Goal: Browse casually: Explore the website without a specific task or goal

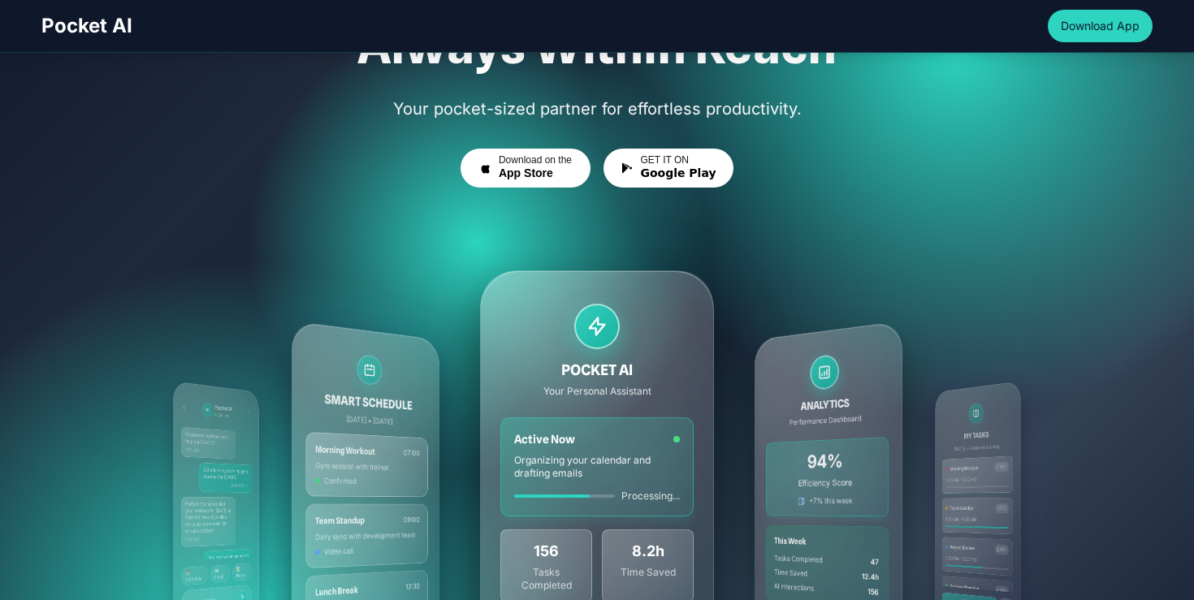
scroll to position [255, 0]
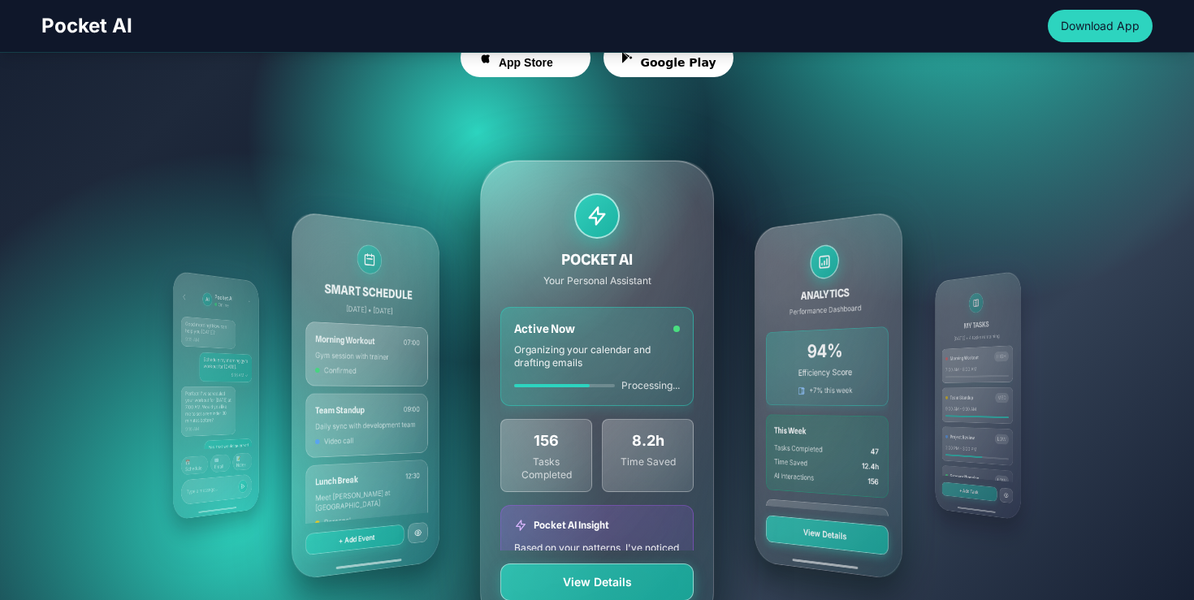
drag, startPoint x: 740, startPoint y: 392, endPoint x: 585, endPoint y: 392, distance: 155.1
click at [585, 392] on div "MY TASKS [DATE] • 4 tasks remaining Morning Workout HIGH 7:00 AM - 8:00 AM Team…" at bounding box center [596, 395] width 935 height 585
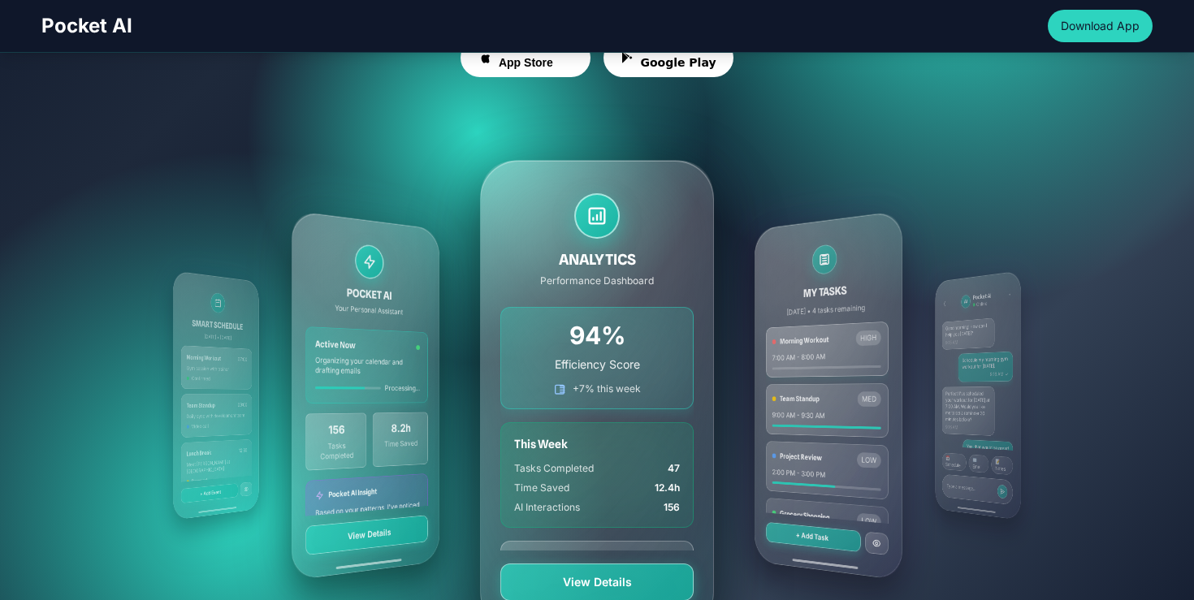
click at [724, 388] on div "MY TASKS [DATE] • 4 tasks remaining Morning Workout HIGH 7:00 AM - 8:00 AM Team…" at bounding box center [596, 395] width 935 height 585
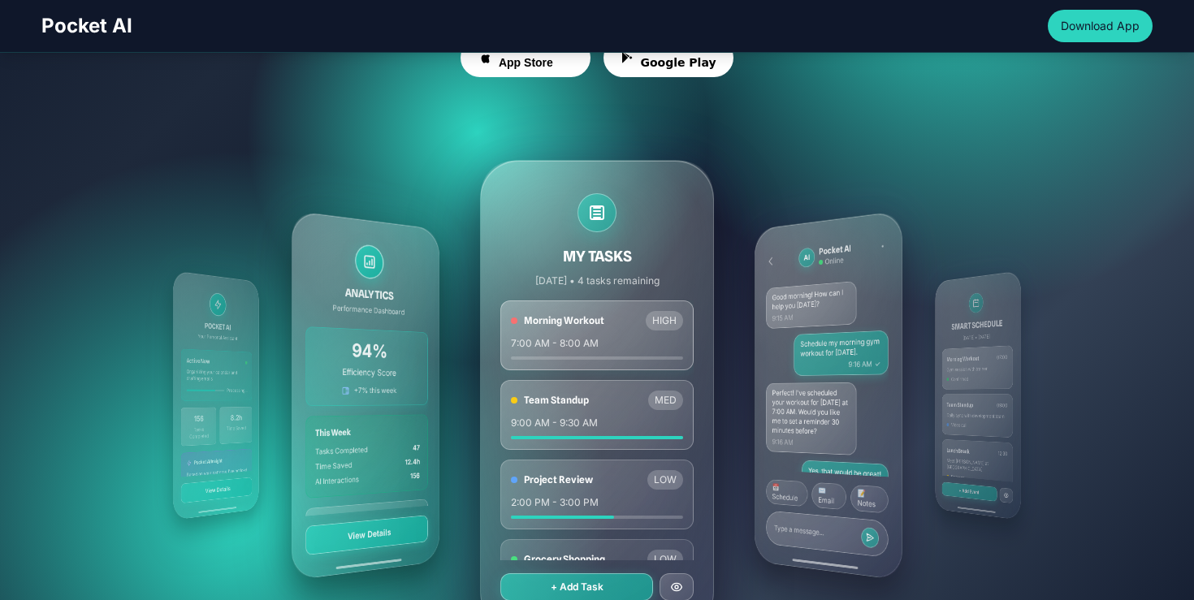
click at [724, 388] on div "MY TASKS [DATE] • 4 tasks remaining Morning Workout HIGH 7:00 AM - 8:00 AM Team…" at bounding box center [596, 395] width 935 height 585
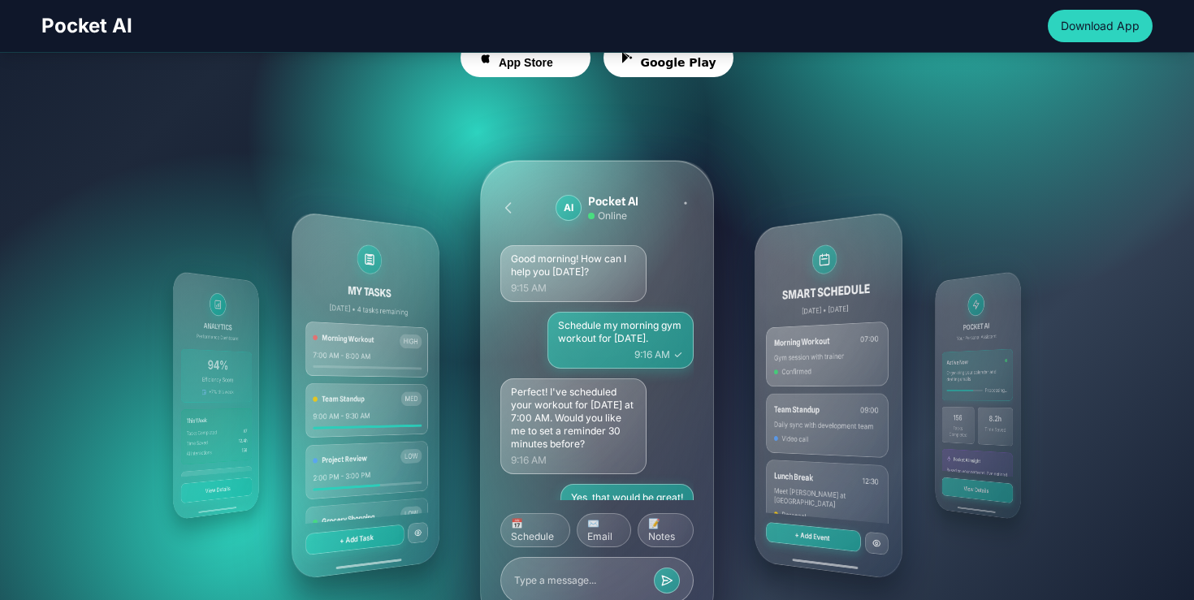
scroll to position [412, 0]
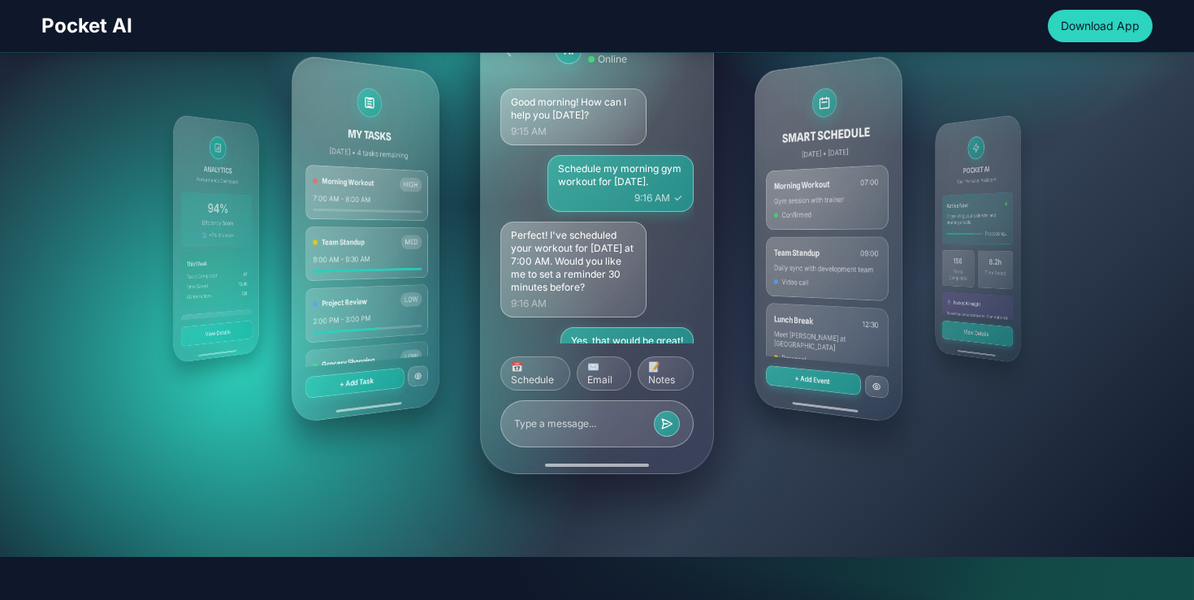
click at [693, 299] on div "AI Pocket AI Online Good morning! How can I help you [DATE]? 9:15 AM Schedule m…" at bounding box center [597, 238] width 234 height 471
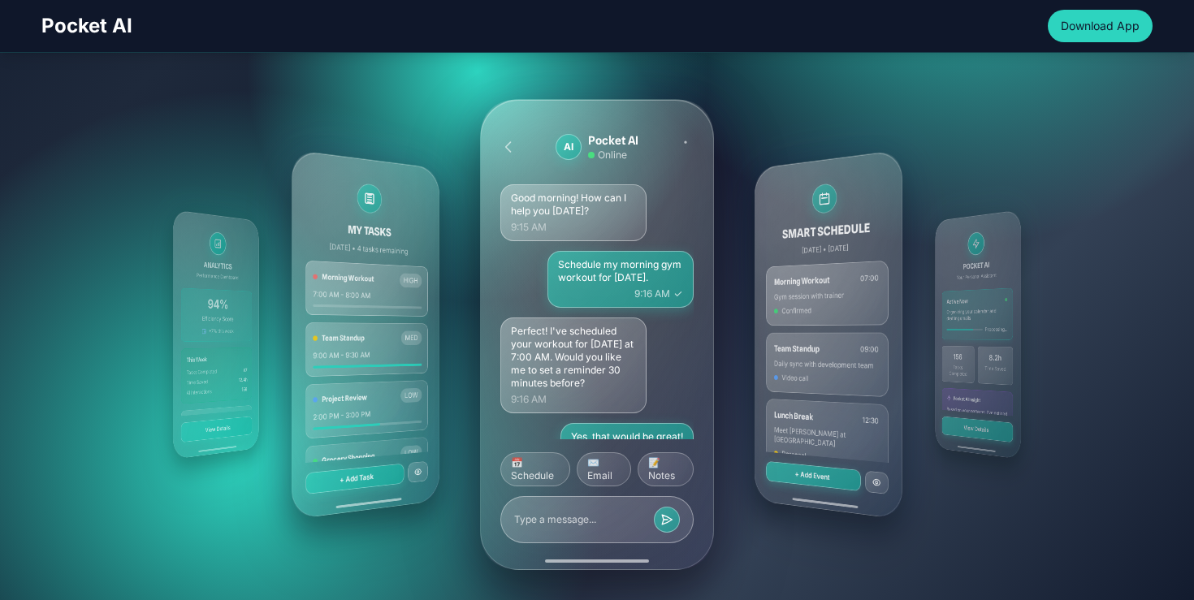
scroll to position [287, 0]
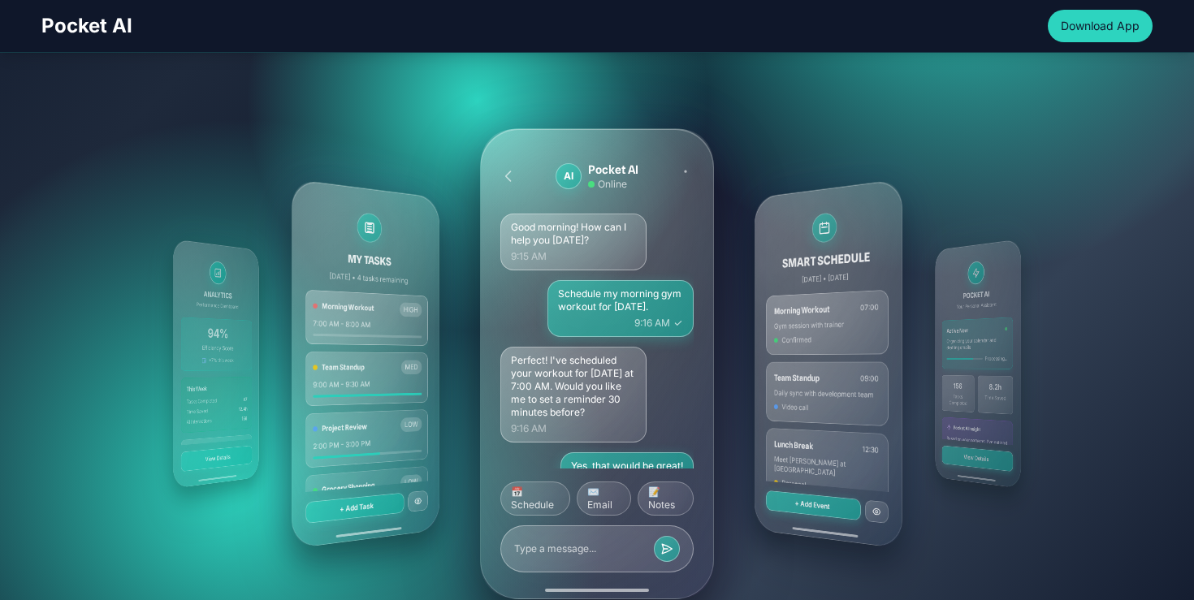
click at [742, 298] on div "MY TASKS [DATE] • 4 tasks remaining Morning Workout HIGH 7:00 AM - 8:00 AM Team…" at bounding box center [596, 363] width 935 height 585
drag, startPoint x: 742, startPoint y: 298, endPoint x: 342, endPoint y: 317, distance: 400.8
click at [342, 317] on div "MY TASKS [DATE] • 4 tasks remaining Morning Workout HIGH 7:00 AM - 8:00 AM Team…" at bounding box center [596, 363] width 935 height 585
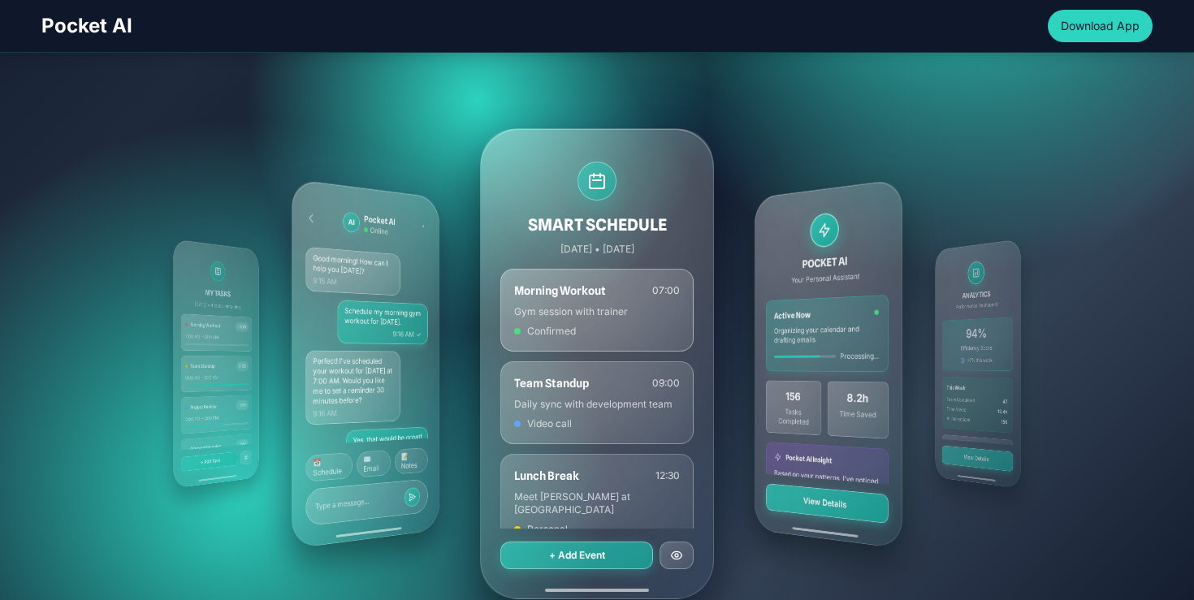
click at [729, 302] on div "MY TASKS [DATE] • 4 tasks remaining Morning Workout HIGH 7:00 AM - 8:00 AM Team…" at bounding box center [596, 363] width 935 height 585
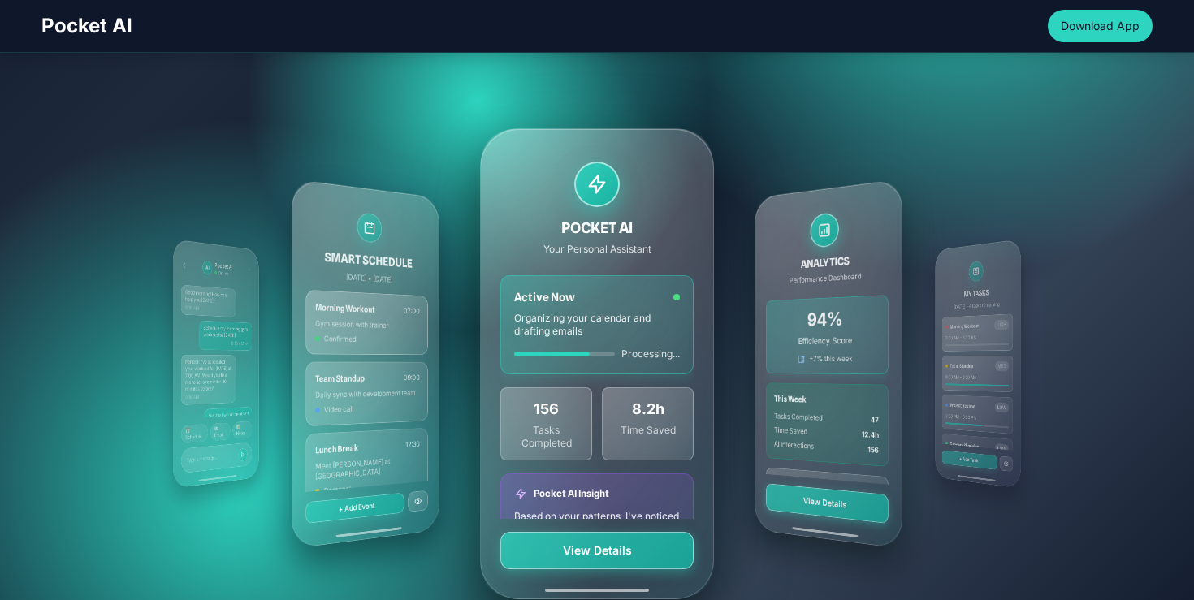
click at [729, 302] on div "MY TASKS [DATE] • 4 tasks remaining Morning Workout HIGH 7:00 AM - 8:00 AM Team…" at bounding box center [596, 363] width 935 height 585
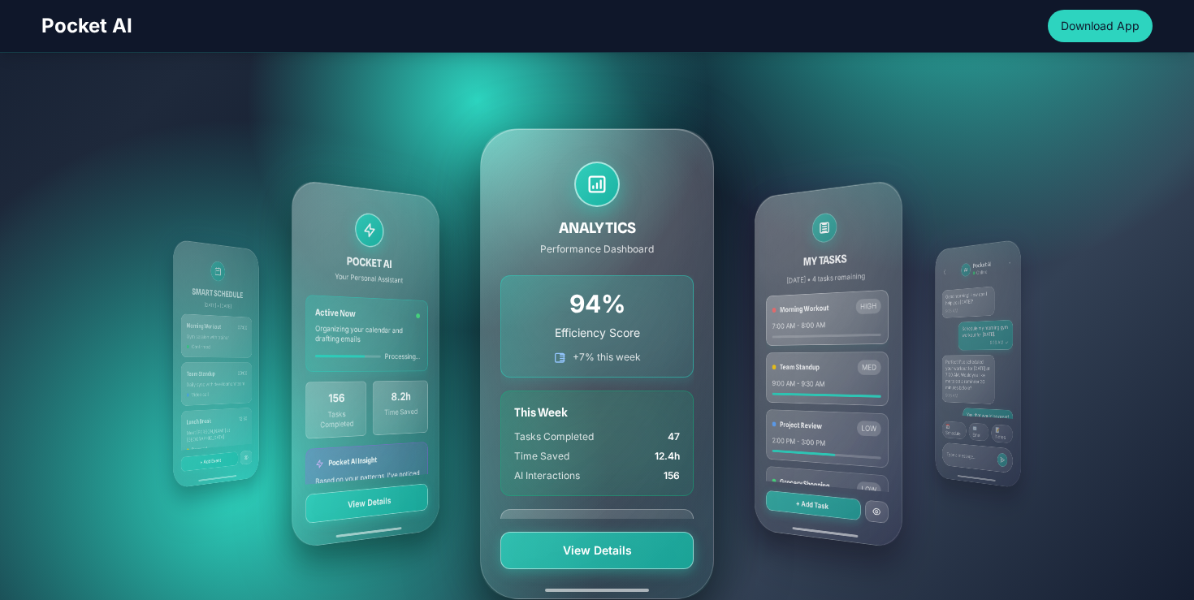
click at [751, 299] on div "MY TASKS [DATE] • 4 tasks remaining Morning Workout HIGH 7:00 AM - 8:00 AM Team…" at bounding box center [596, 363] width 935 height 585
drag, startPoint x: 1013, startPoint y: 348, endPoint x: 578, endPoint y: 356, distance: 435.3
click at [578, 356] on div "MY TASKS [DATE] • 4 tasks remaining Morning Workout HIGH 7:00 AM - 8:00 AM Team…" at bounding box center [596, 363] width 935 height 585
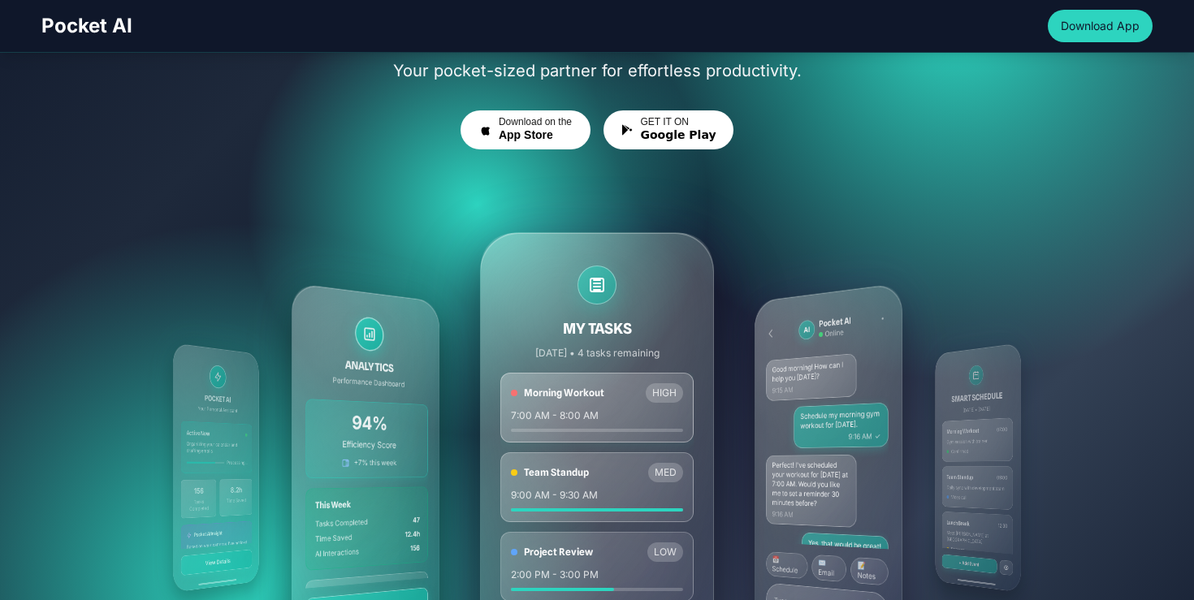
scroll to position [209, 0]
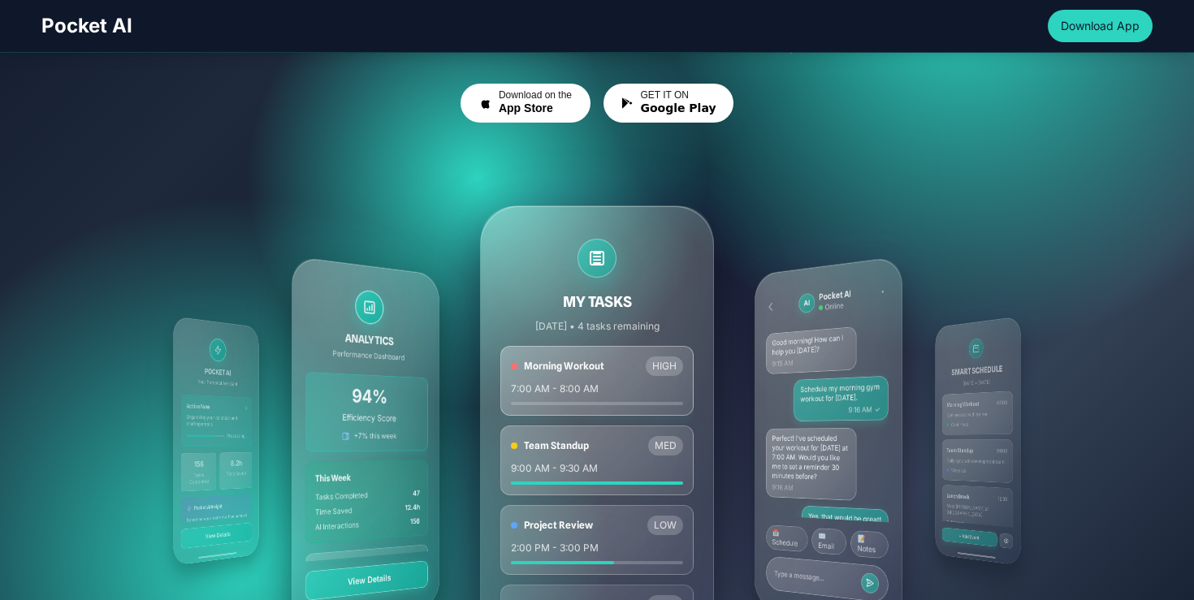
click at [728, 400] on div "MY TASKS [DATE] • 4 tasks remaining Morning Workout HIGH 7:00 AM - 8:00 AM Team…" at bounding box center [596, 441] width 935 height 585
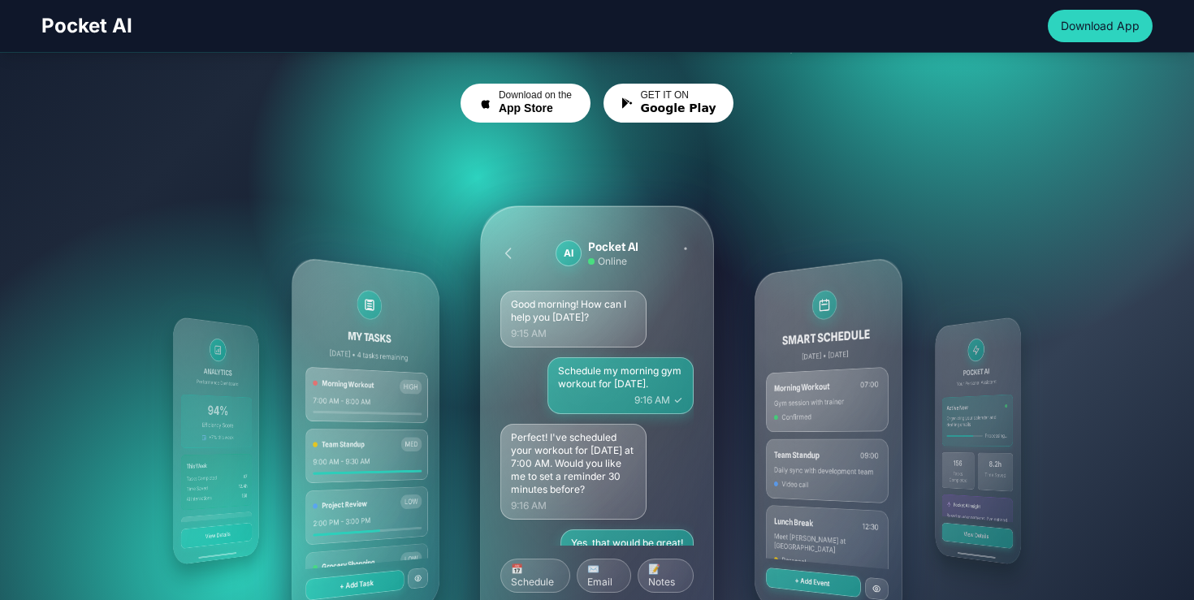
click at [736, 400] on div "MY TASKS [DATE] • 4 tasks remaining Morning Workout HIGH 7:00 AM - 8:00 AM Team…" at bounding box center [596, 441] width 935 height 585
click at [881, 395] on div "SMART SCHEDULE [DATE] • [DATE] Morning Workout 07:00 Gym session with trainer C…" at bounding box center [828, 440] width 148 height 370
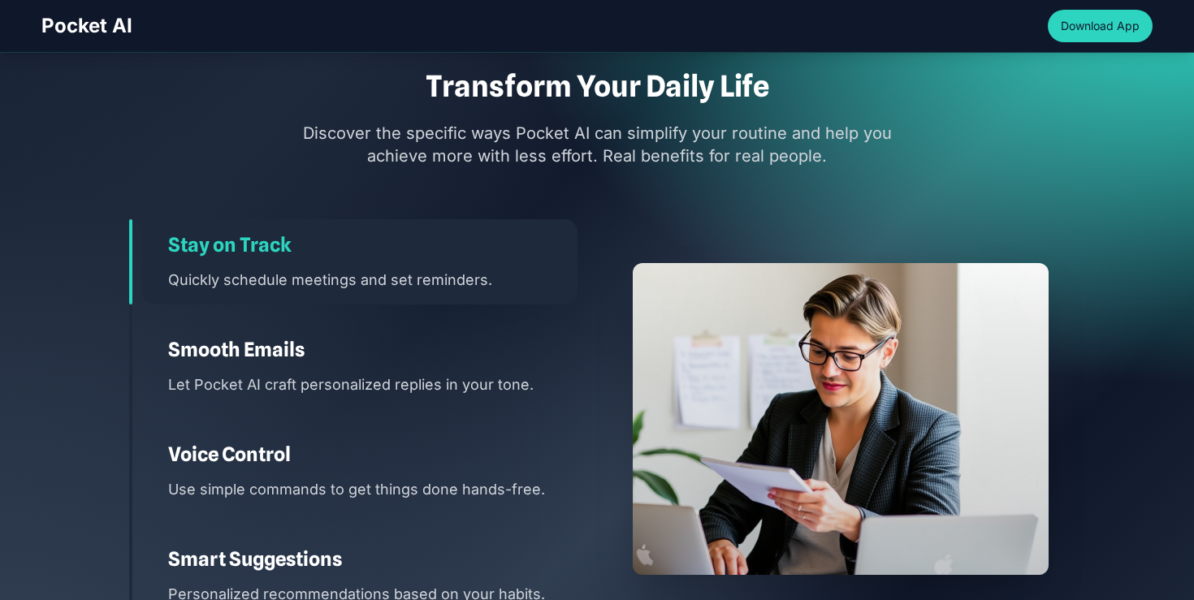
scroll to position [2148, 0]
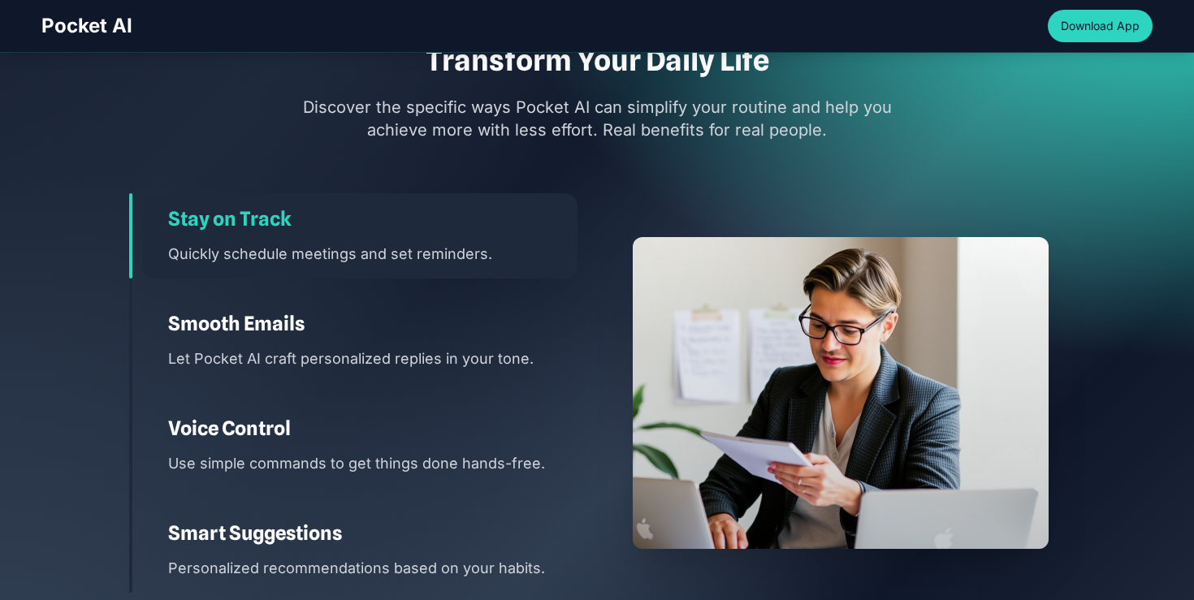
click at [343, 346] on div "Smooth Emails Let Pocket AI craft personalized replies in your tone." at bounding box center [359, 340] width 435 height 85
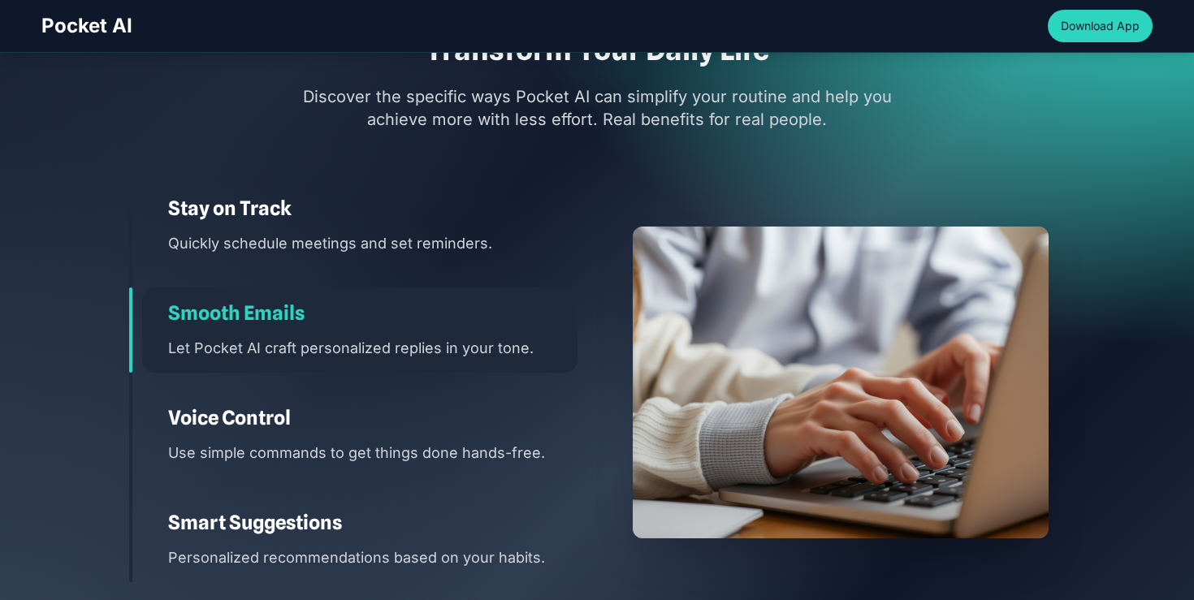
click at [336, 218] on h3 "Stay on Track" at bounding box center [372, 209] width 409 height 26
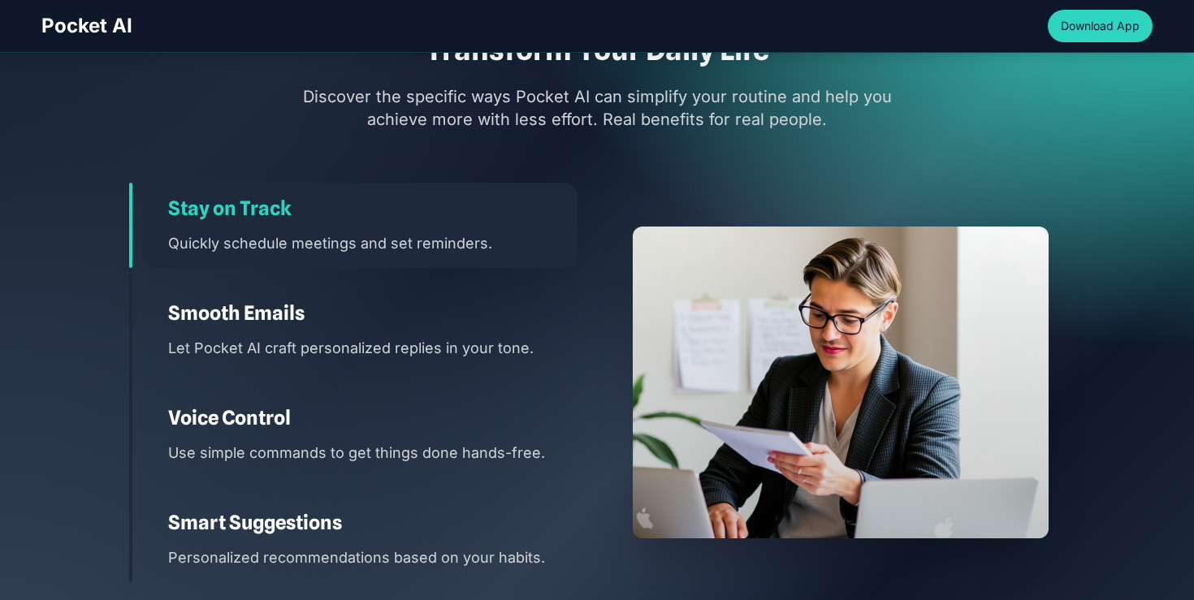
scroll to position [2304, 0]
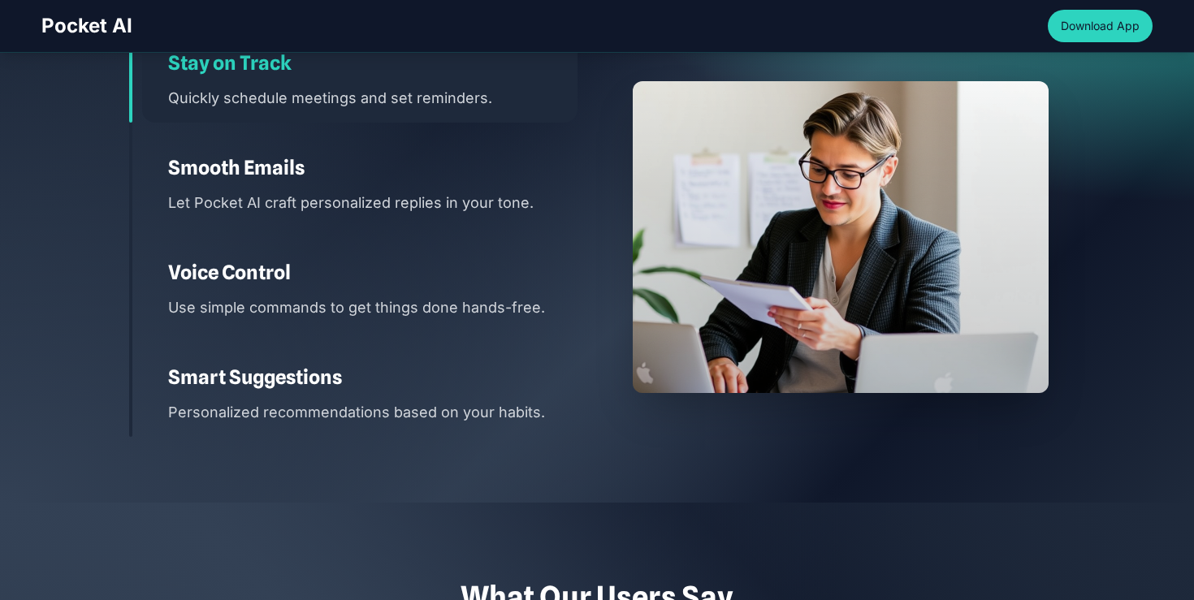
click at [336, 218] on div "Smooth Emails Let Pocket AI craft personalized replies in your tone." at bounding box center [359, 184] width 435 height 85
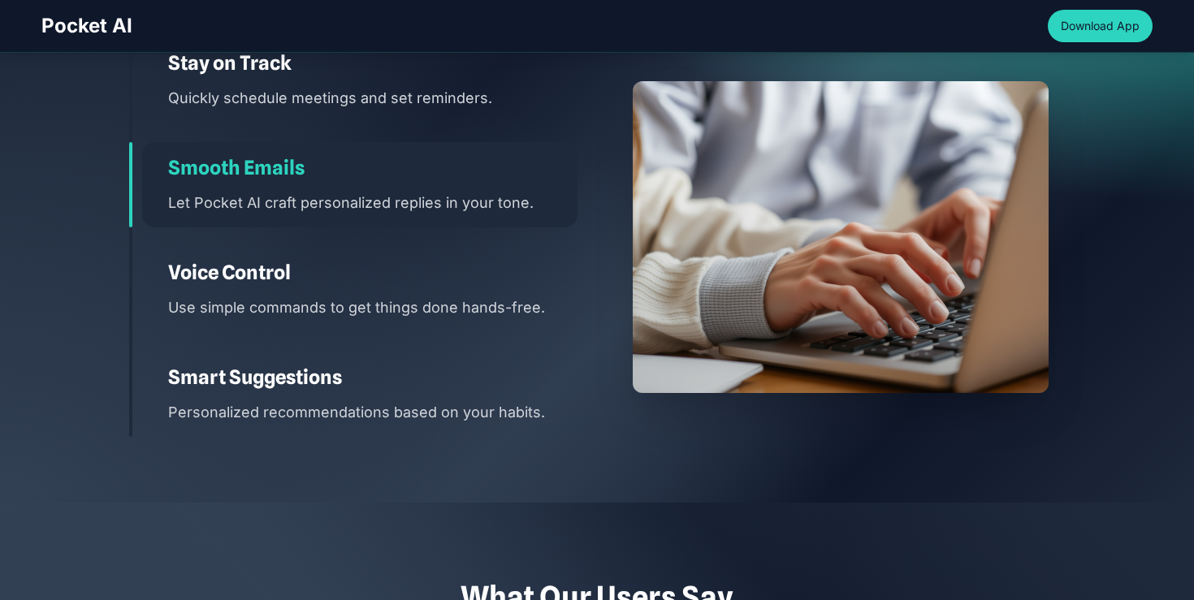
click at [326, 296] on p "Use simple commands to get things done hands-free." at bounding box center [372, 308] width 409 height 24
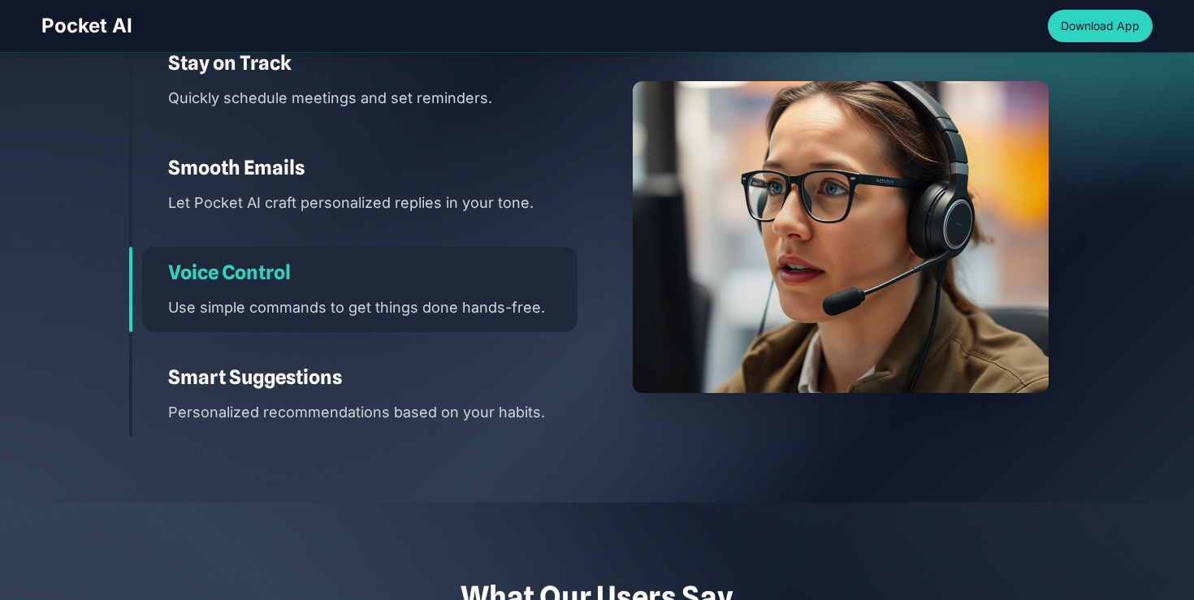
click at [326, 386] on h3 "Smart Suggestions" at bounding box center [372, 378] width 409 height 26
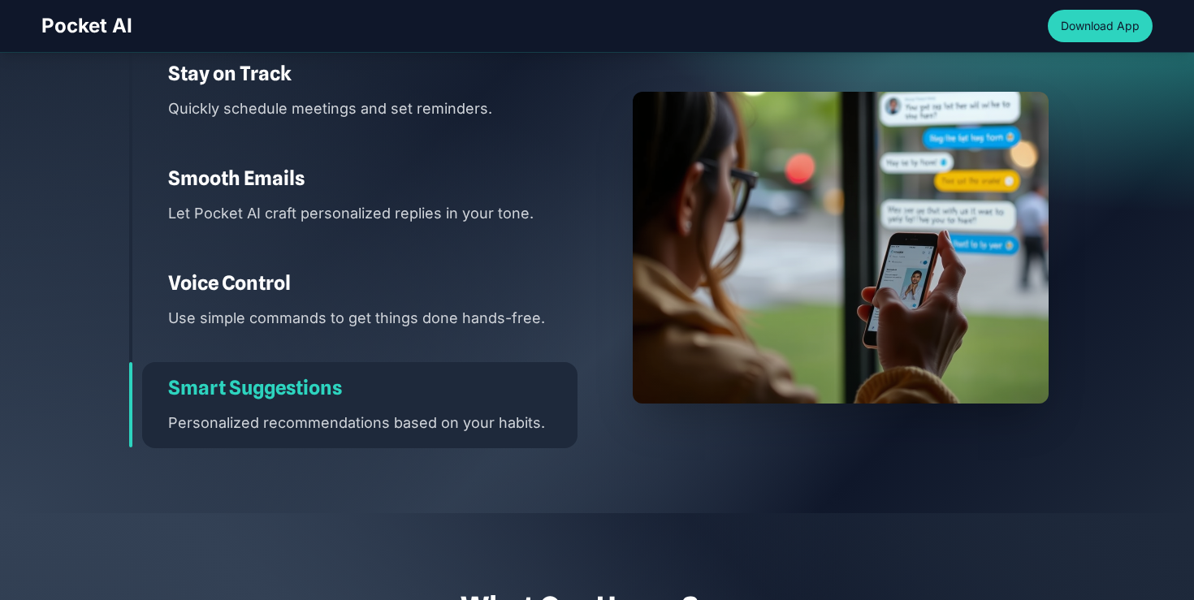
scroll to position [2291, 0]
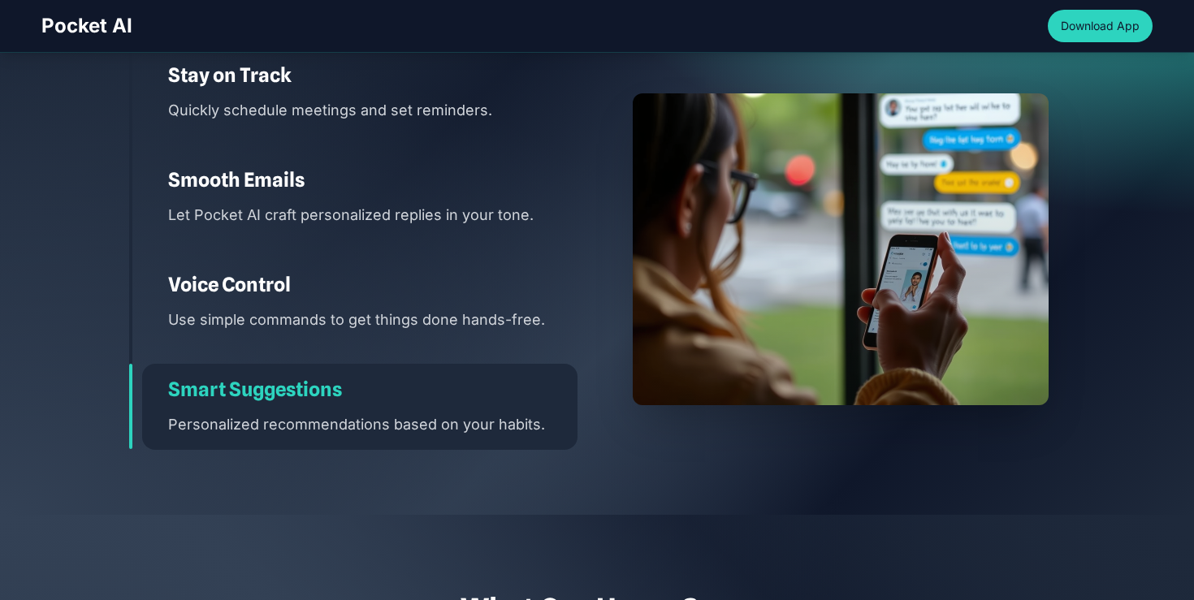
click at [352, 300] on div "Voice Control Use simple commands to get things done hands-free." at bounding box center [359, 301] width 435 height 85
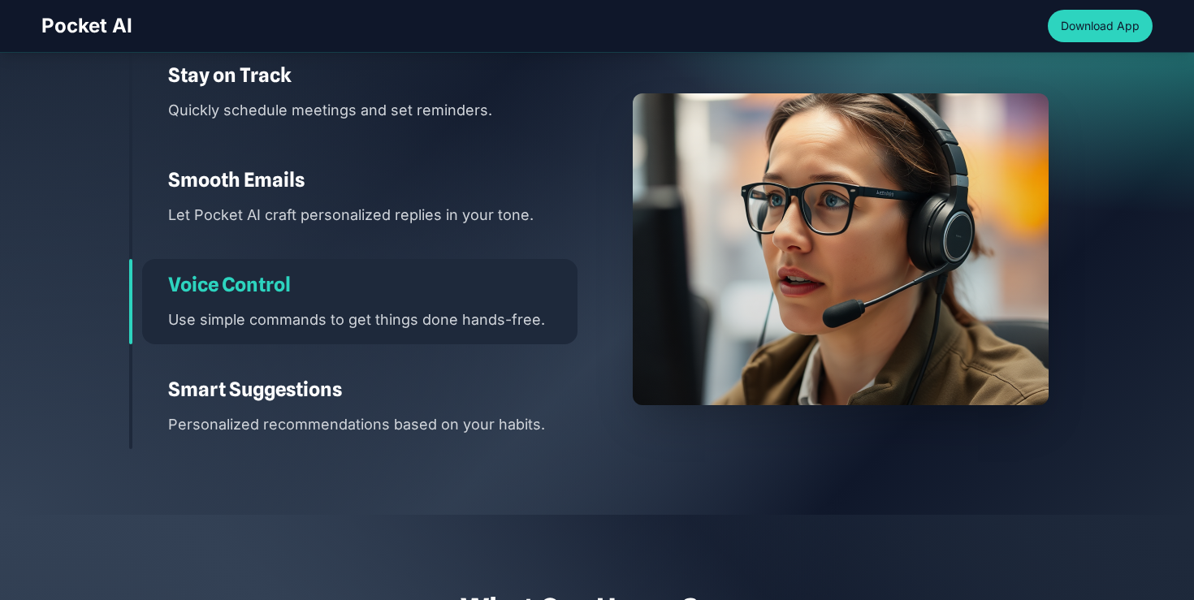
click at [361, 203] on p "Let Pocket AI craft personalized replies in your tone." at bounding box center [372, 215] width 409 height 24
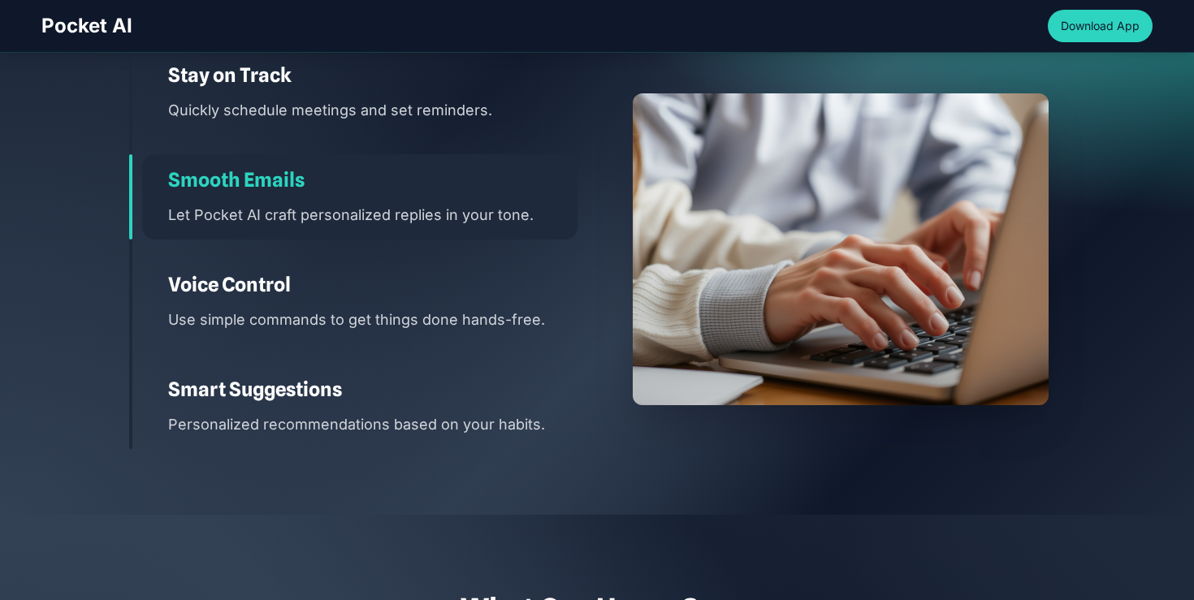
scroll to position [2196, 0]
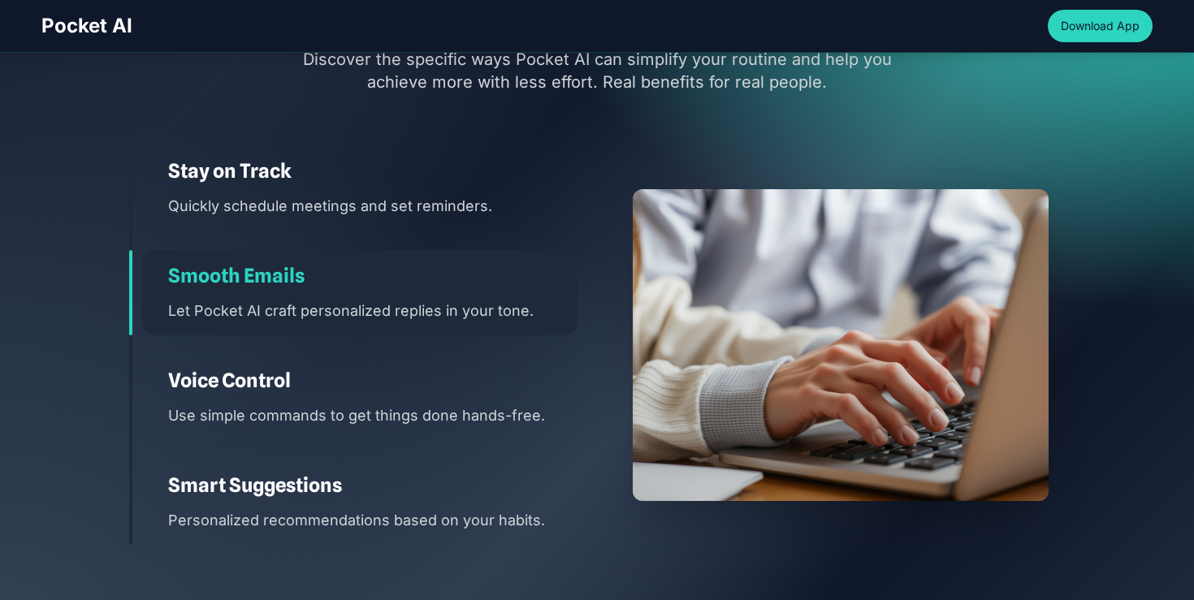
click at [438, 289] on div "Smooth Emails Let Pocket AI craft personalized replies in your tone." at bounding box center [359, 292] width 435 height 85
click at [347, 380] on h3 "Voice Control" at bounding box center [372, 381] width 409 height 26
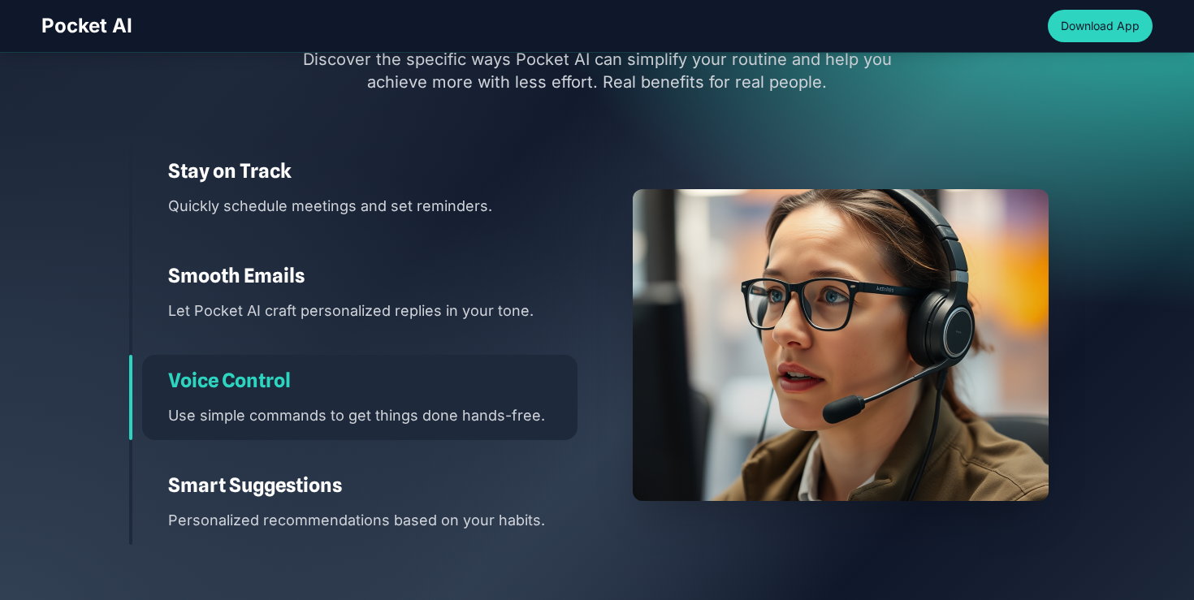
click at [391, 263] on h3 "Smooth Emails" at bounding box center [372, 276] width 409 height 26
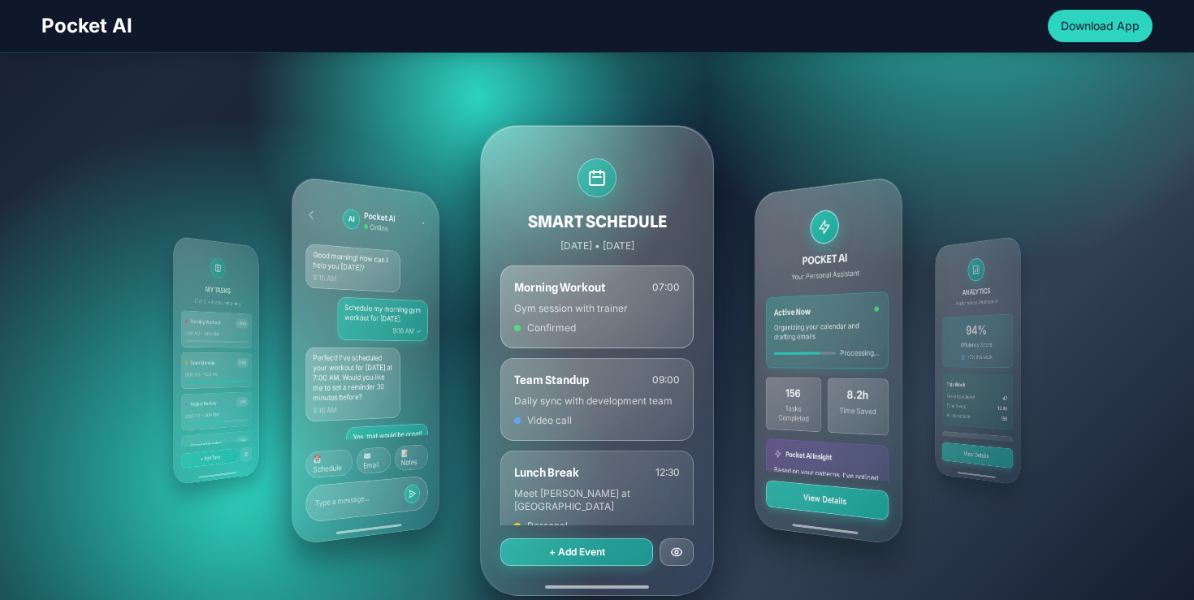
scroll to position [266, 0]
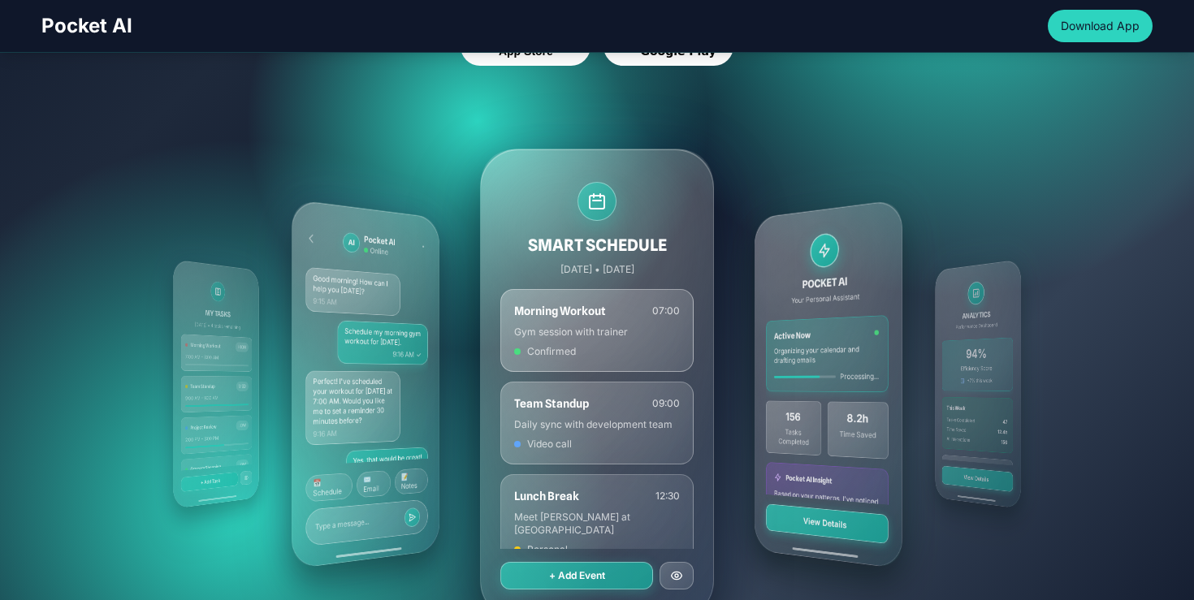
click at [741, 330] on div "MY TASKS [DATE] • 4 tasks remaining Morning Workout HIGH 7:00 AM - 8:00 AM Team…" at bounding box center [596, 384] width 935 height 585
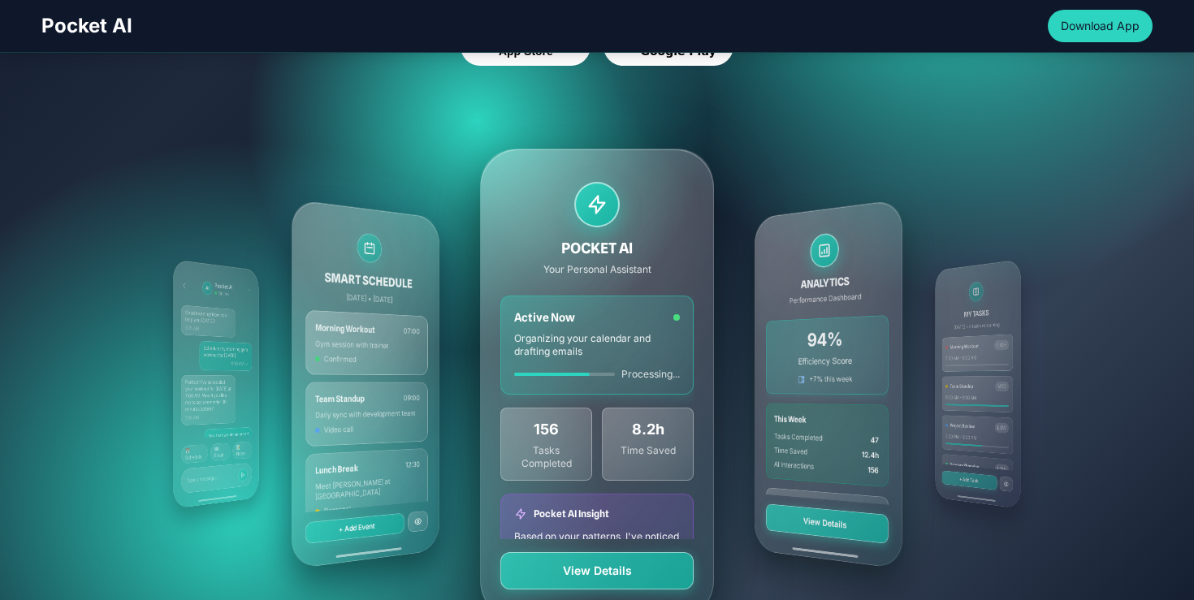
click at [749, 330] on div "MY TASKS [DATE] • 4 tasks remaining Morning Workout HIGH 7:00 AM - 8:00 AM Team…" at bounding box center [596, 384] width 935 height 585
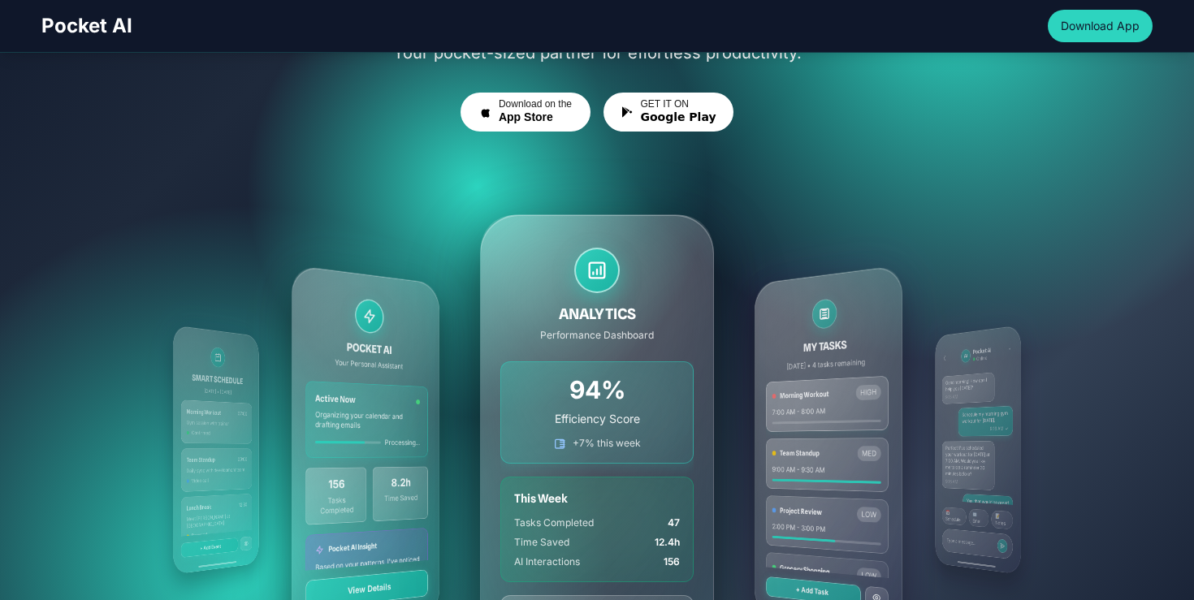
scroll to position [218, 0]
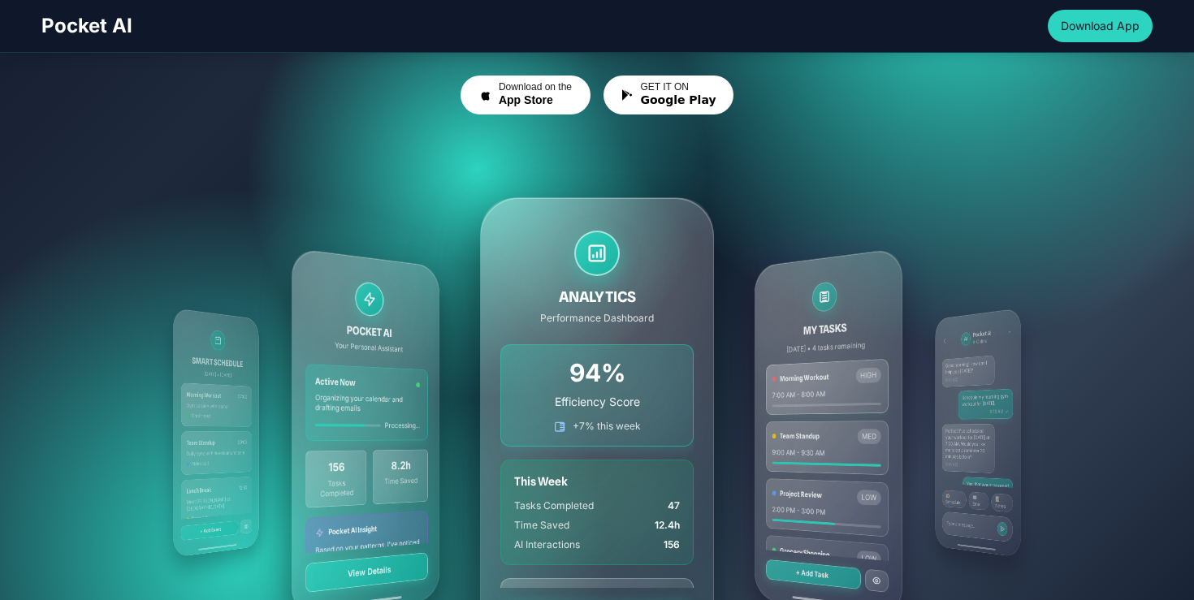
click at [726, 306] on div "MY TASKS [DATE] • 4 tasks remaining Morning Workout HIGH 7:00 AM - 8:00 AM Team…" at bounding box center [596, 432] width 935 height 585
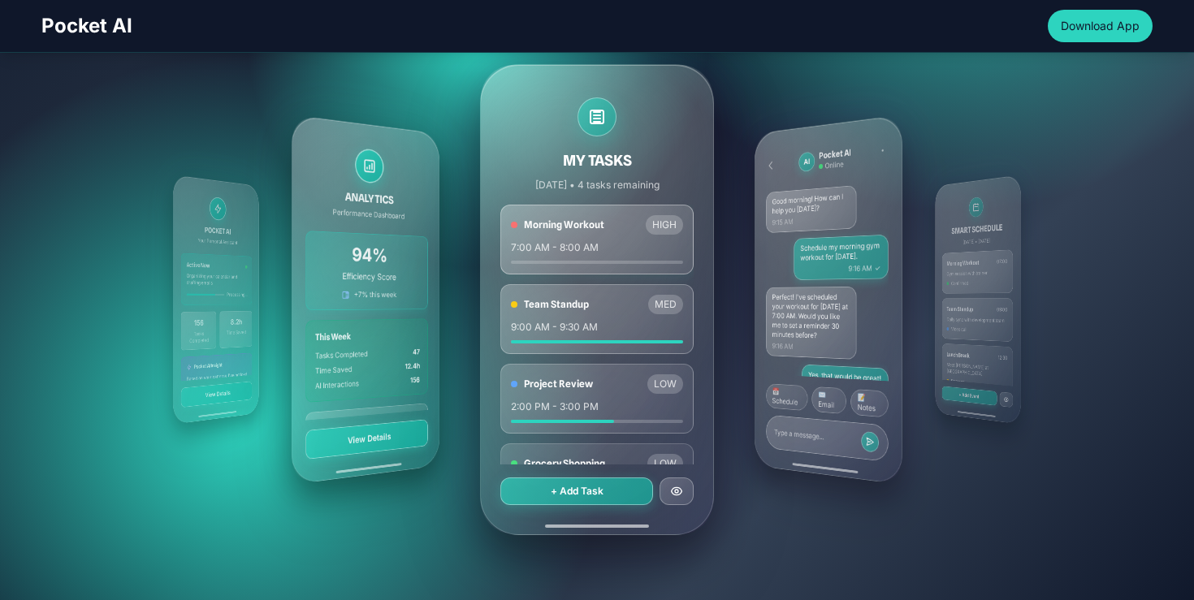
scroll to position [261, 0]
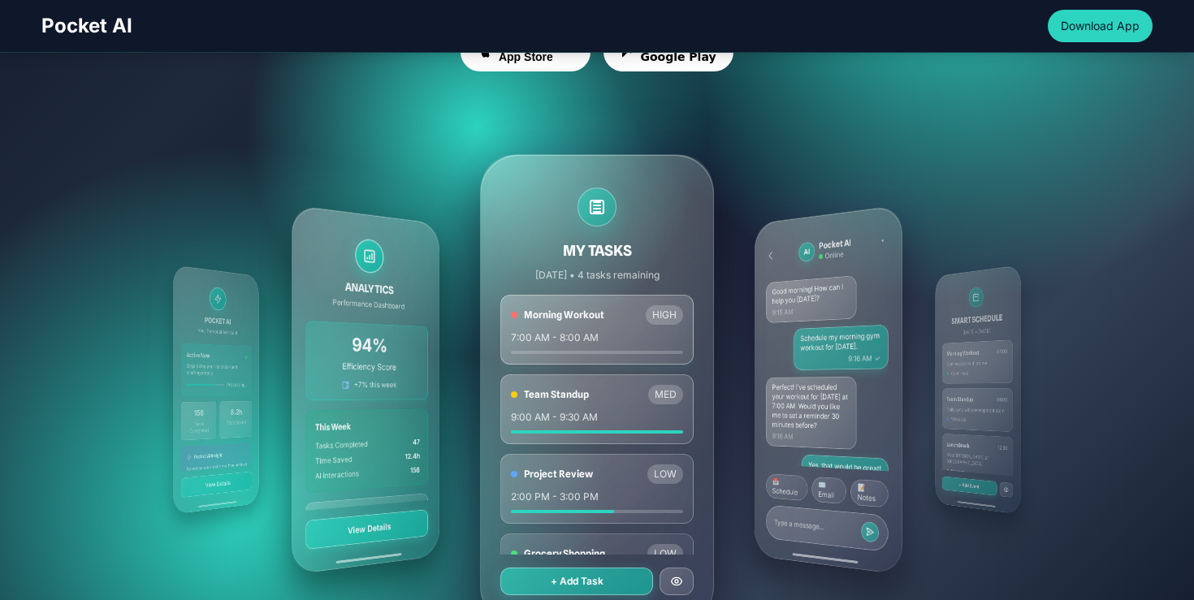
click at [726, 306] on div "MY TASKS [DATE] • 4 tasks remaining Morning Workout HIGH 7:00 AM - 8:00 AM Team…" at bounding box center [596, 389] width 935 height 585
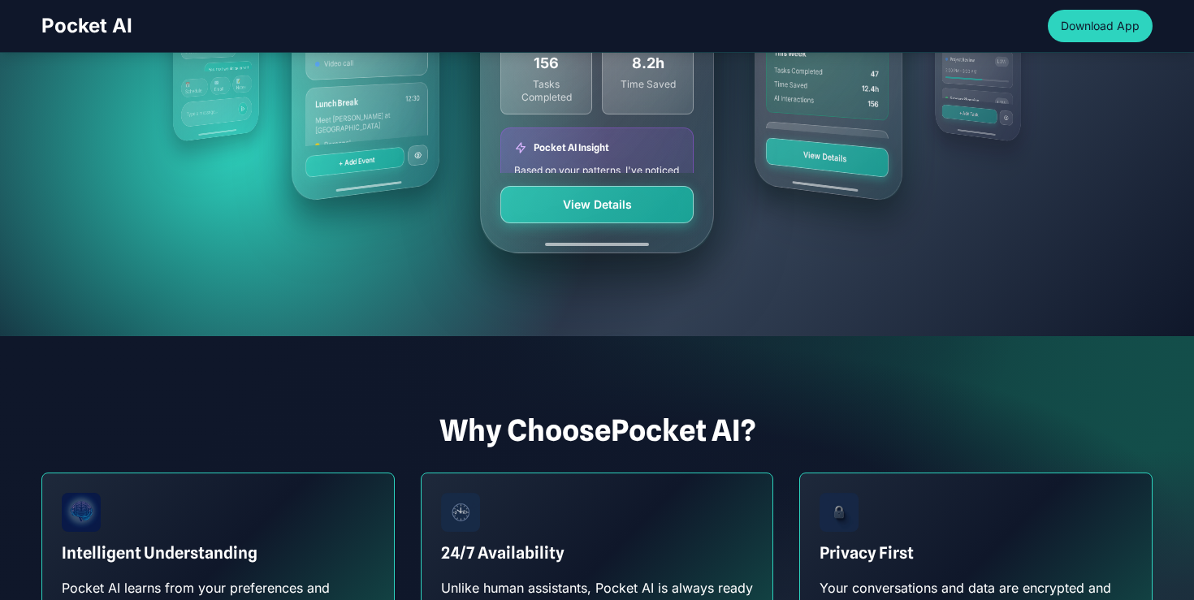
scroll to position [409, 0]
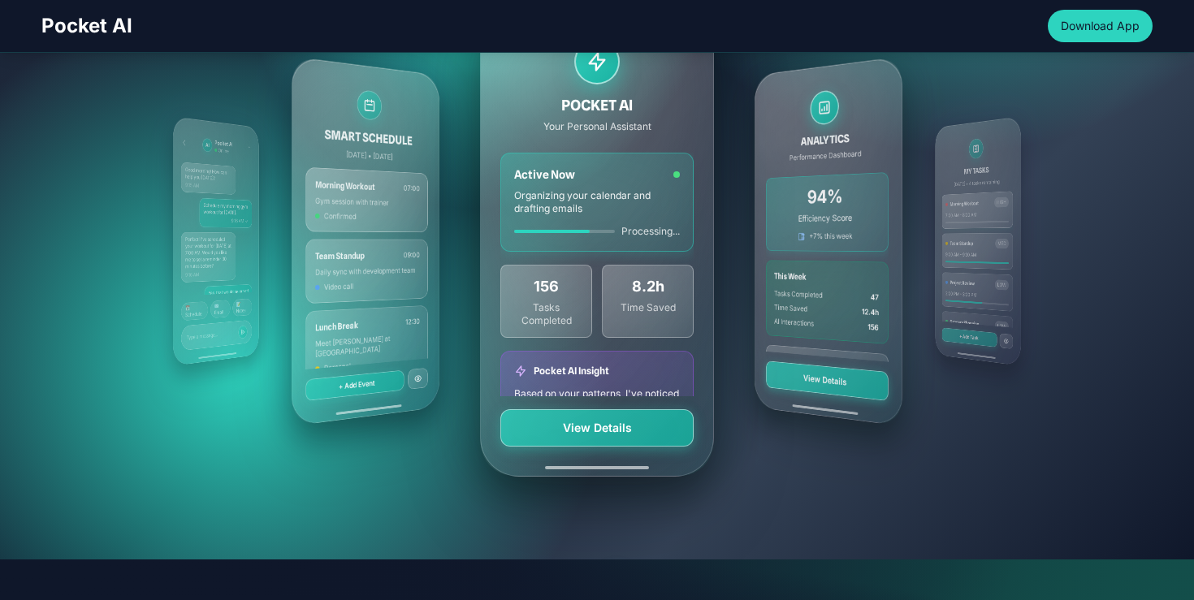
click at [732, 361] on div "MY TASKS [DATE] • 4 tasks remaining Morning Workout HIGH 7:00 AM - 8:00 AM Team…" at bounding box center [596, 241] width 935 height 585
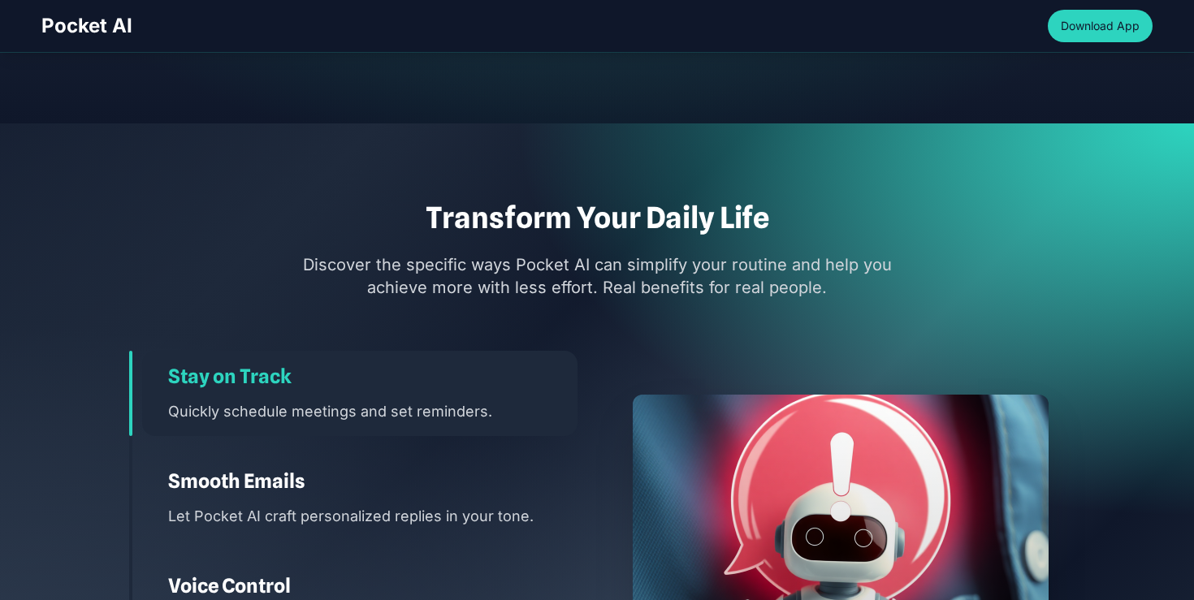
scroll to position [2200, 0]
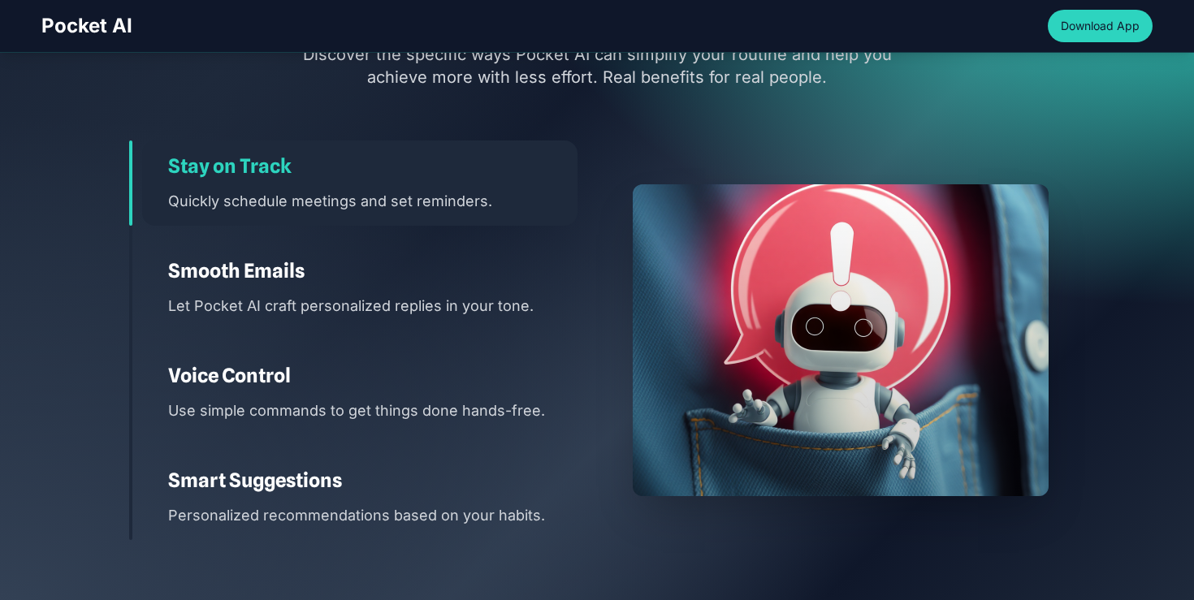
click at [341, 288] on div "Smooth Emails Let Pocket AI craft personalized replies in your tone." at bounding box center [359, 287] width 435 height 85
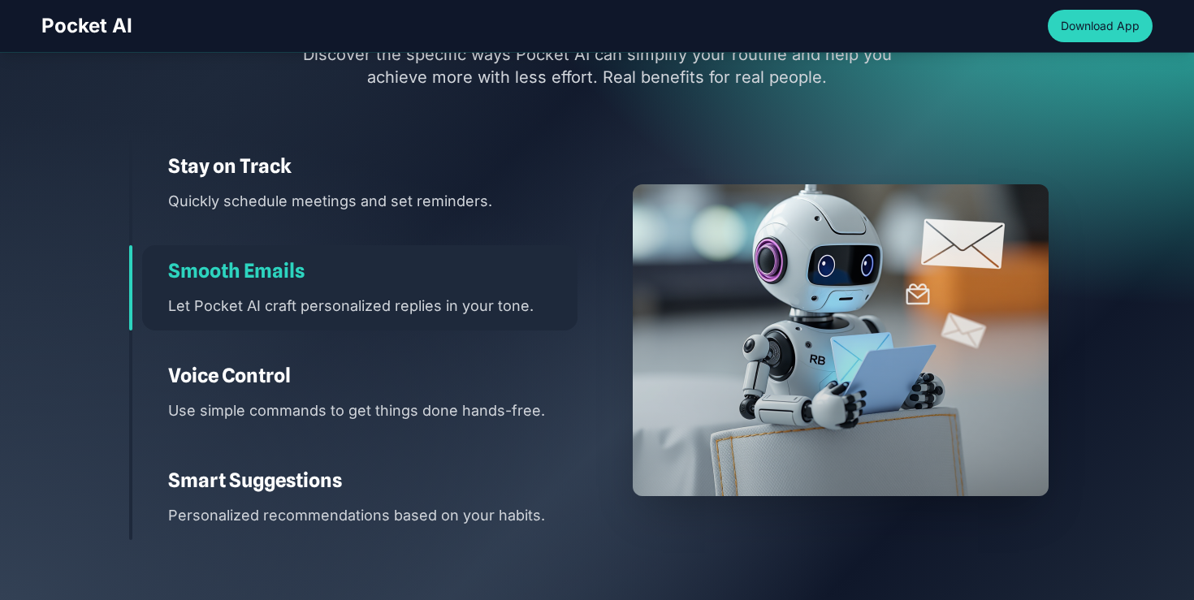
click at [313, 380] on h3 "Voice Control" at bounding box center [372, 376] width 409 height 26
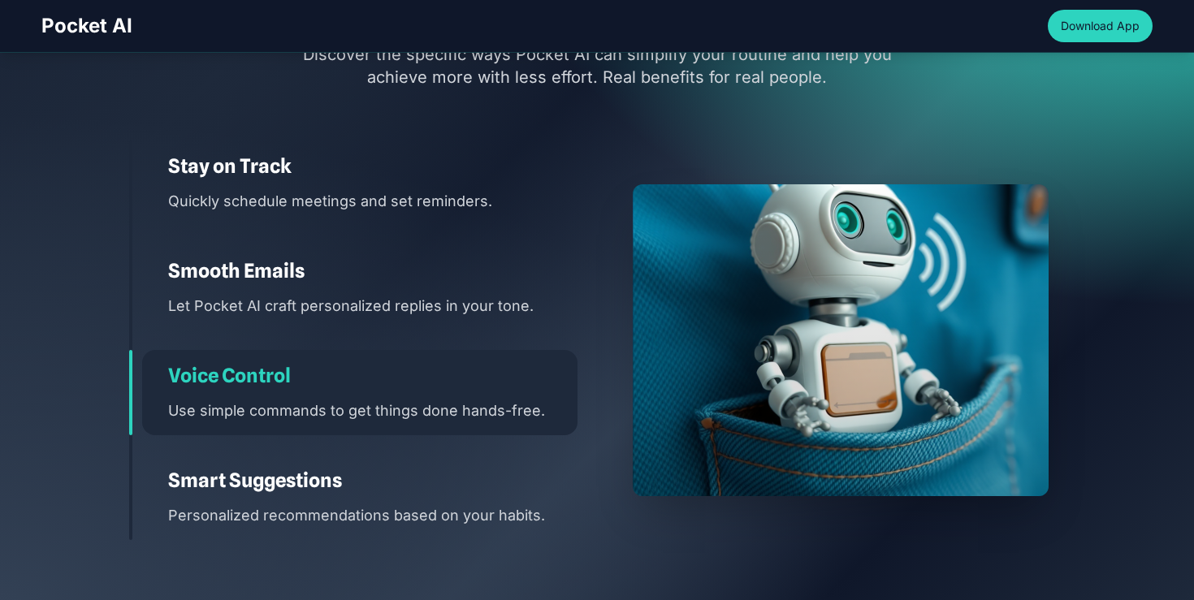
click at [363, 305] on p "Let Pocket AI craft personalized replies in your tone." at bounding box center [372, 306] width 409 height 24
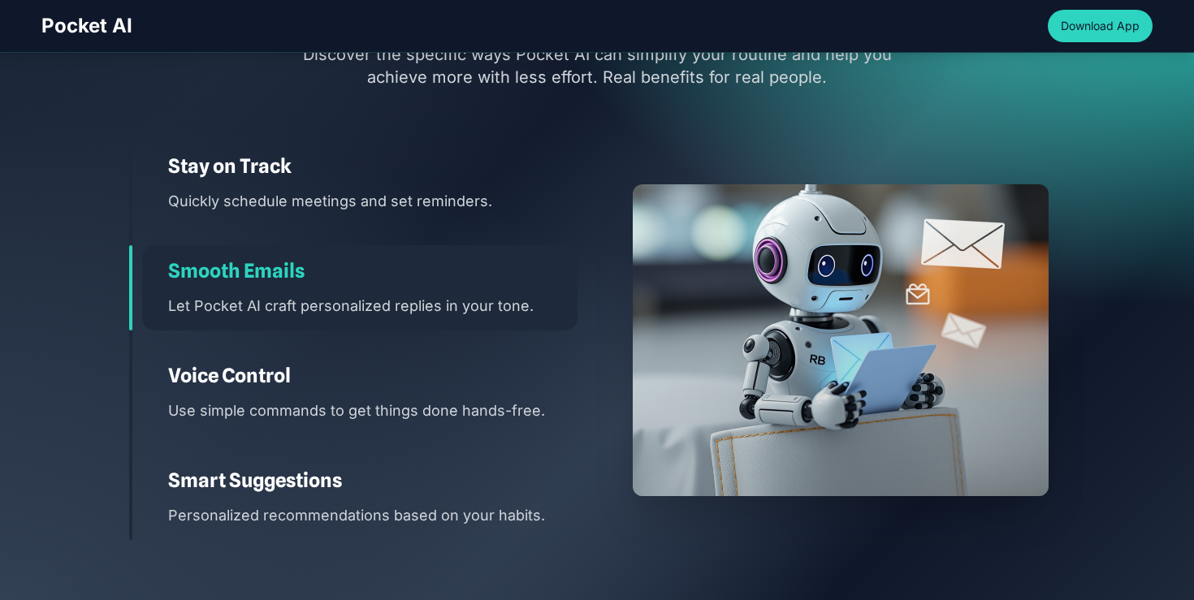
click at [394, 167] on h3 "Stay on Track" at bounding box center [372, 166] width 409 height 26
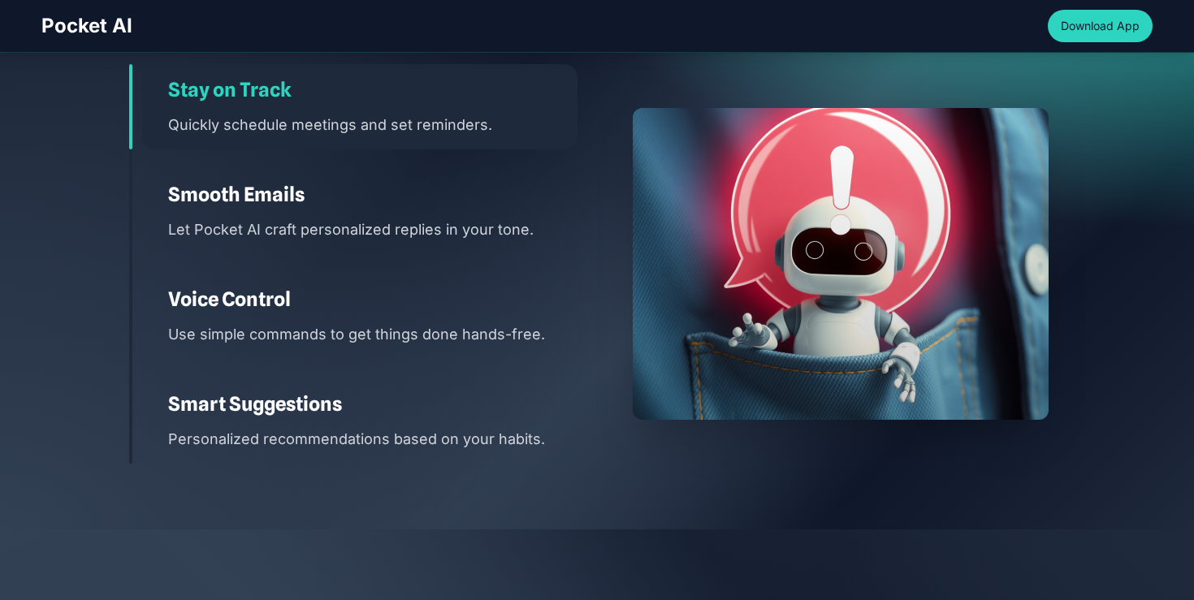
scroll to position [2278, 0]
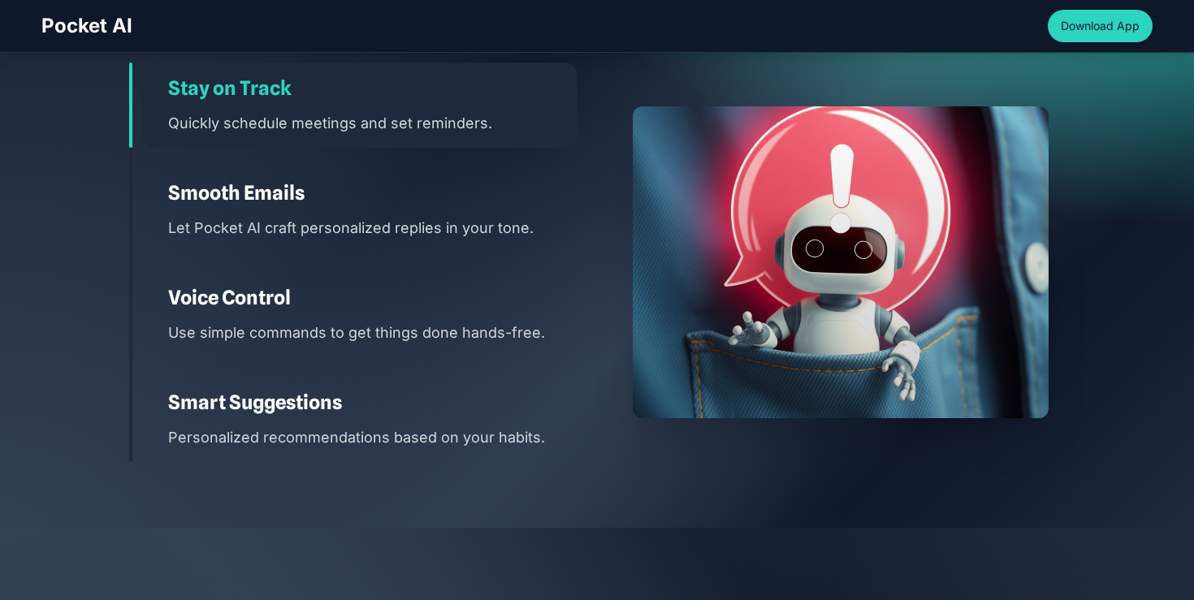
click at [310, 377] on div "Smart Suggestions Personalized recommendations based on your habits." at bounding box center [359, 419] width 435 height 85
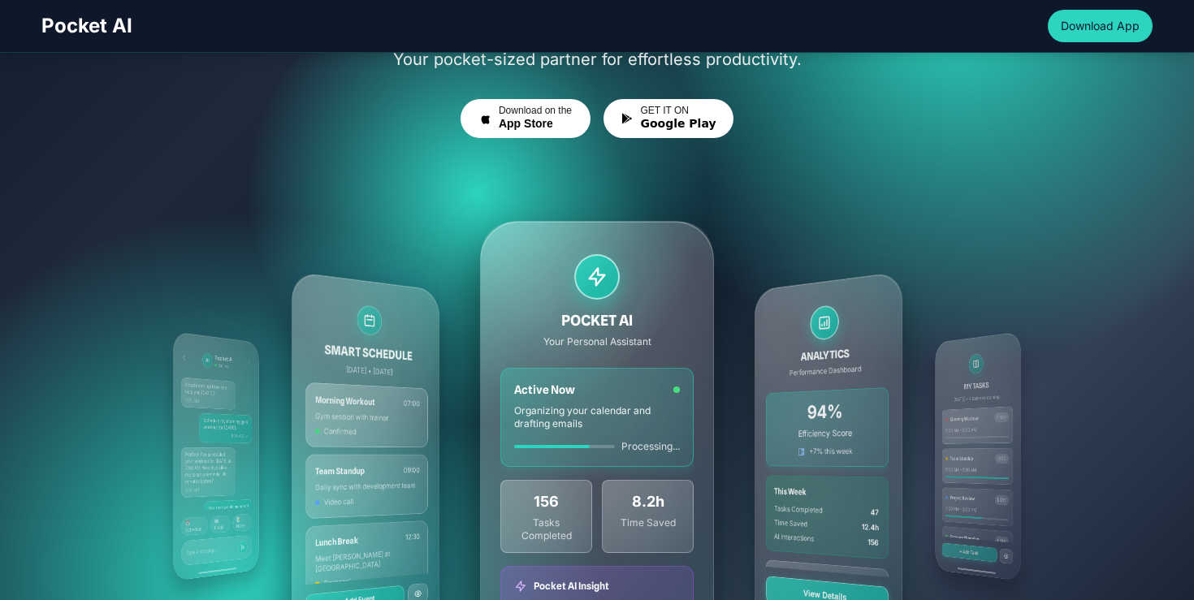
scroll to position [0, 0]
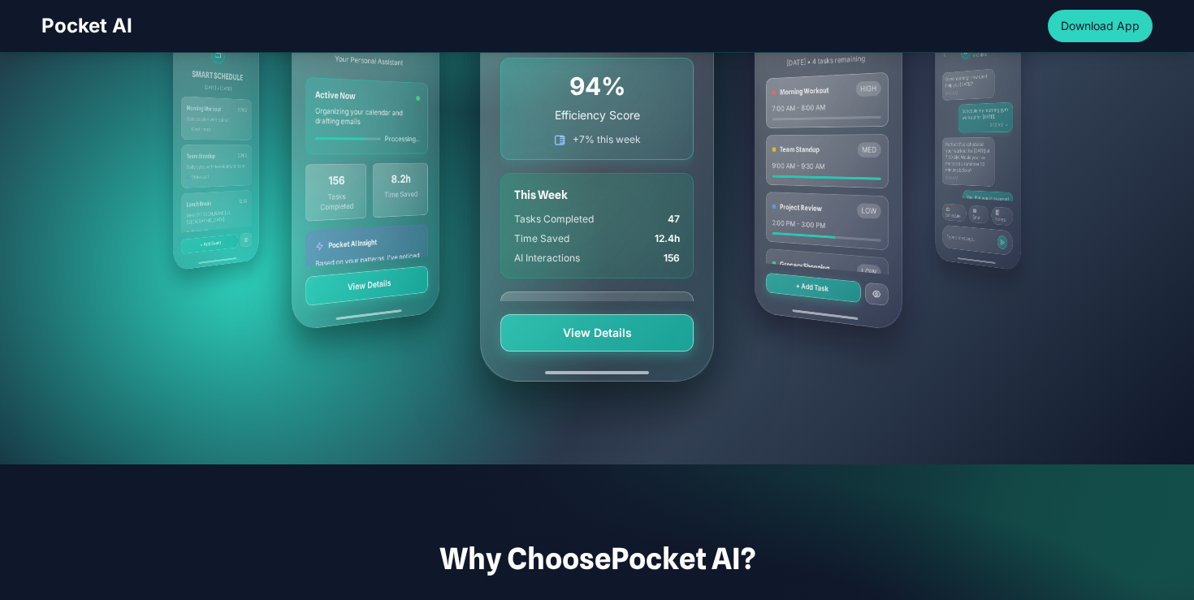
scroll to position [481, 0]
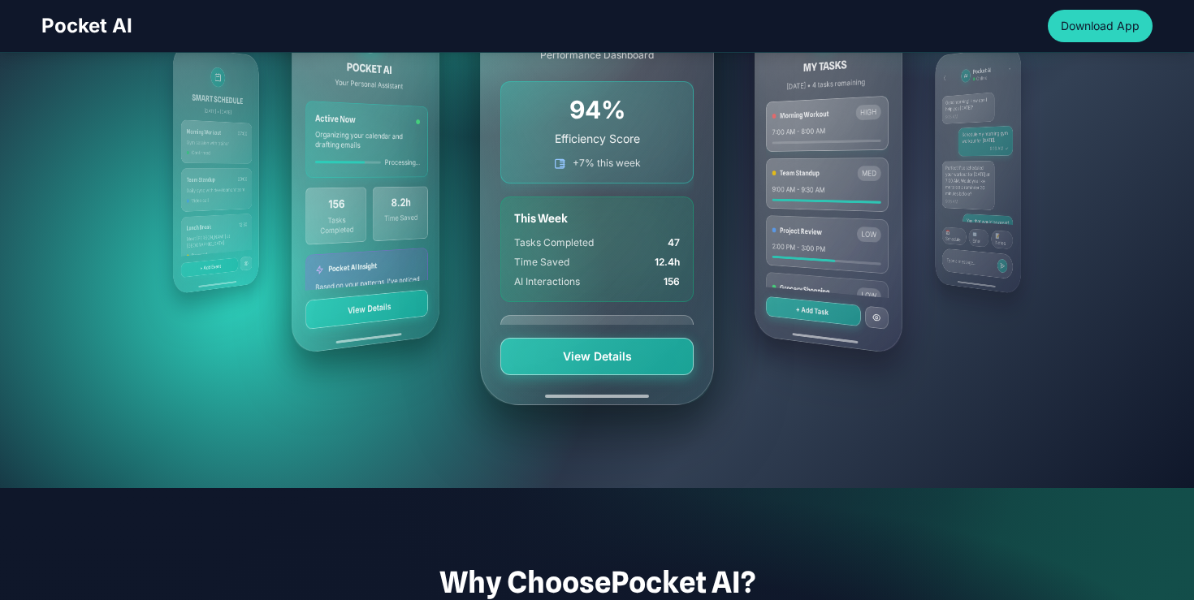
click at [620, 460] on div "MY TASKS [DATE] • 4 tasks remaining Morning Workout HIGH 7:00 AM - 8:00 AM Team…" at bounding box center [596, 169] width 935 height 585
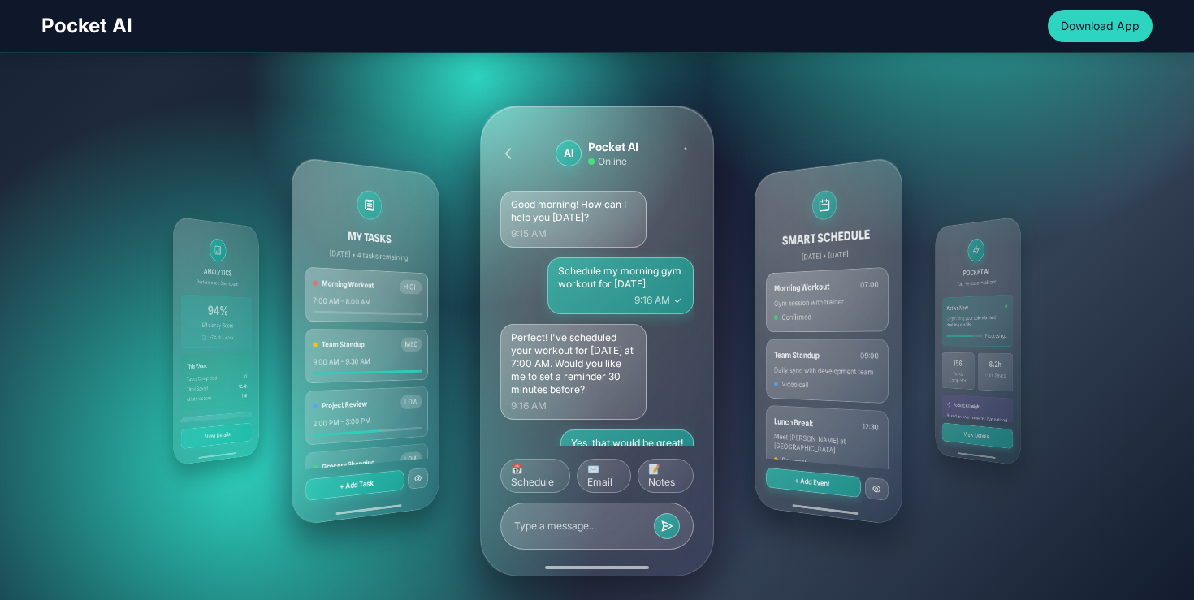
scroll to position [0, 0]
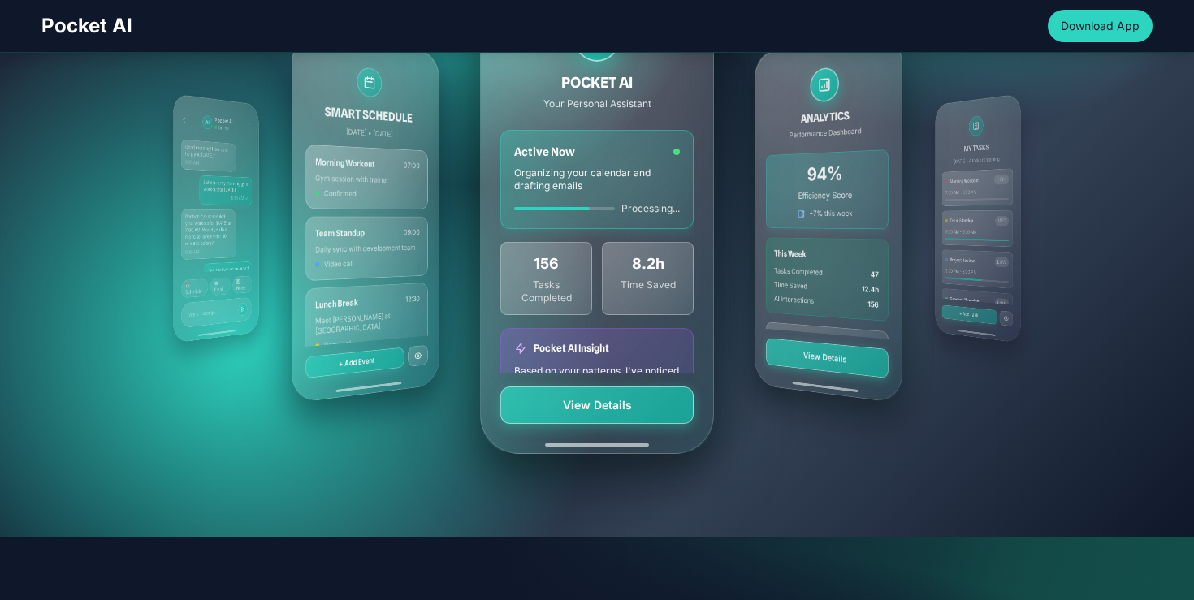
scroll to position [436, 0]
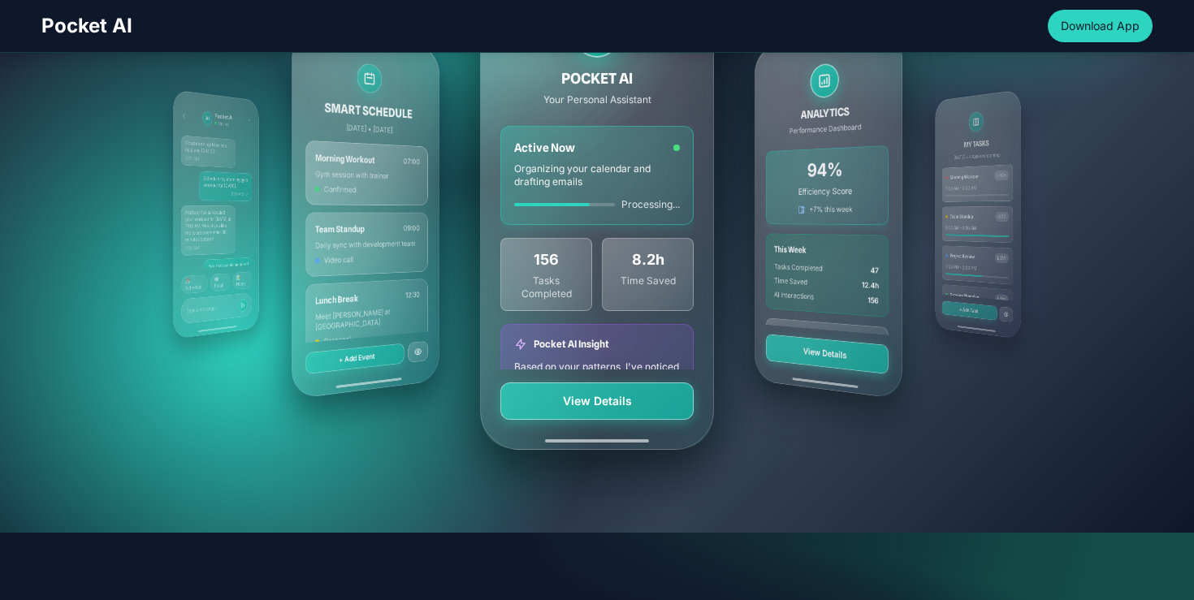
click at [505, 493] on div "MY TASKS [DATE] • 4 tasks remaining Morning Workout HIGH 7:00 AM - 8:00 AM Team…" at bounding box center [596, 214] width 935 height 585
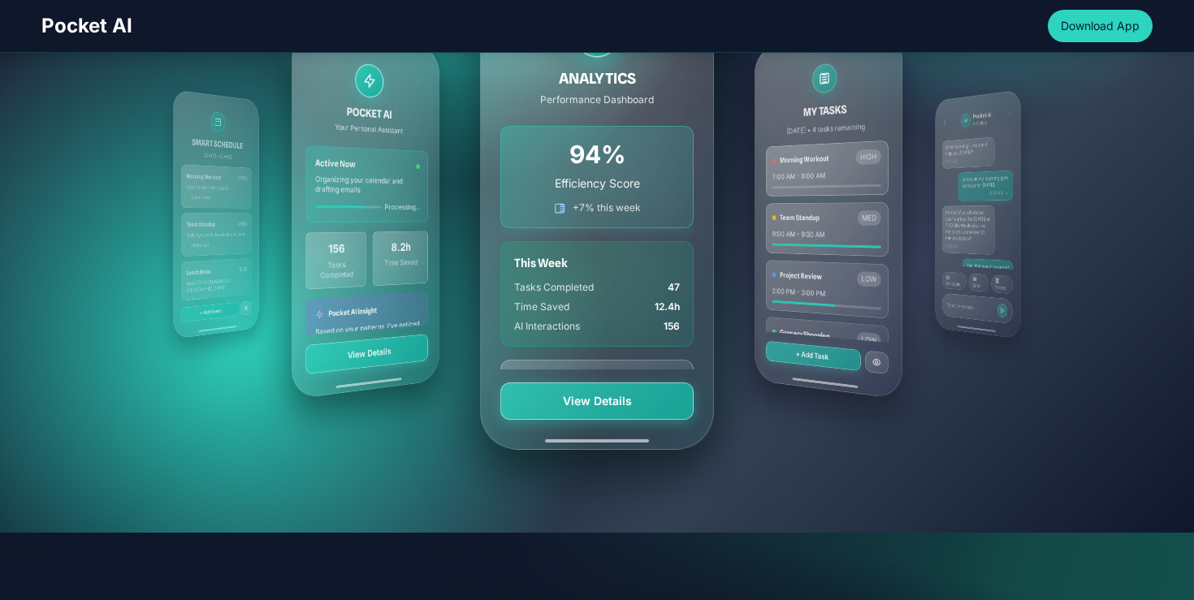
click at [714, 465] on div "MY TASKS [DATE] • 4 tasks remaining Morning Workout HIGH 7:00 AM - 8:00 AM Team…" at bounding box center [596, 214] width 935 height 585
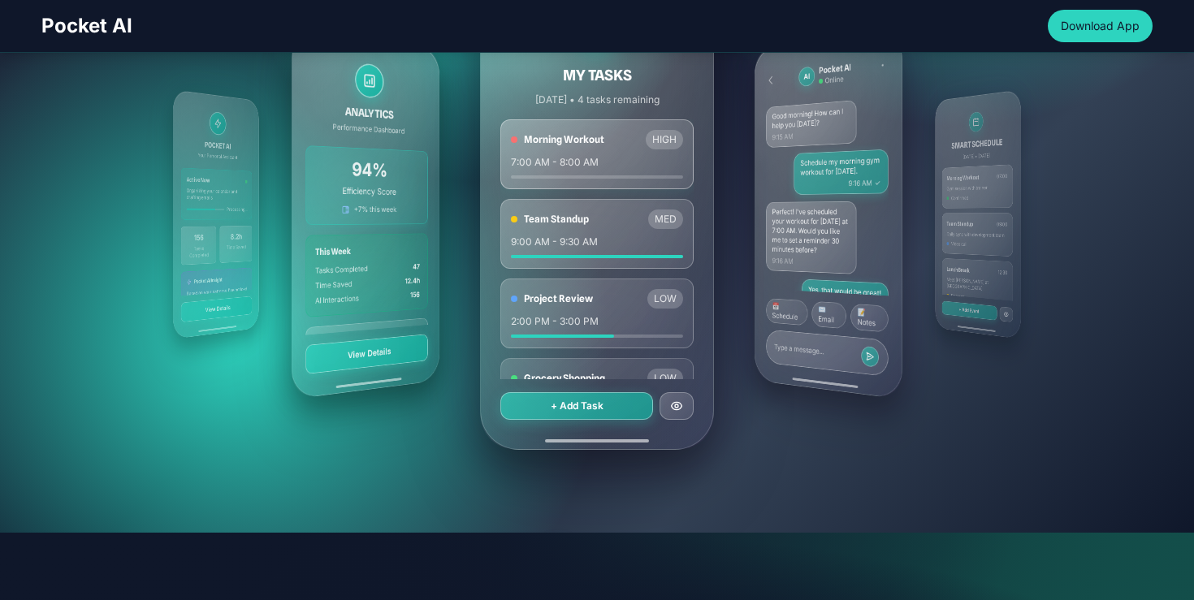
click at [714, 465] on div "MY TASKS [DATE] • 4 tasks remaining Morning Workout HIGH 7:00 AM - 8:00 AM Team…" at bounding box center [596, 214] width 935 height 585
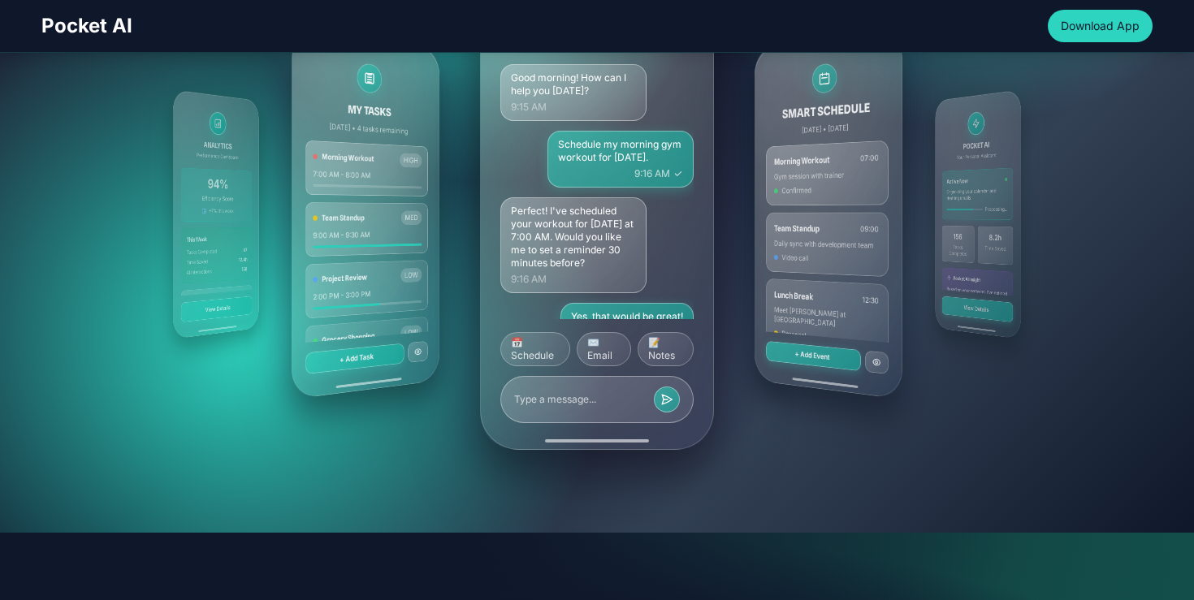
click at [714, 465] on div "MY TASKS [DATE] • 4 tasks remaining Morning Workout HIGH 7:00 AM - 8:00 AM Team…" at bounding box center [596, 214] width 935 height 585
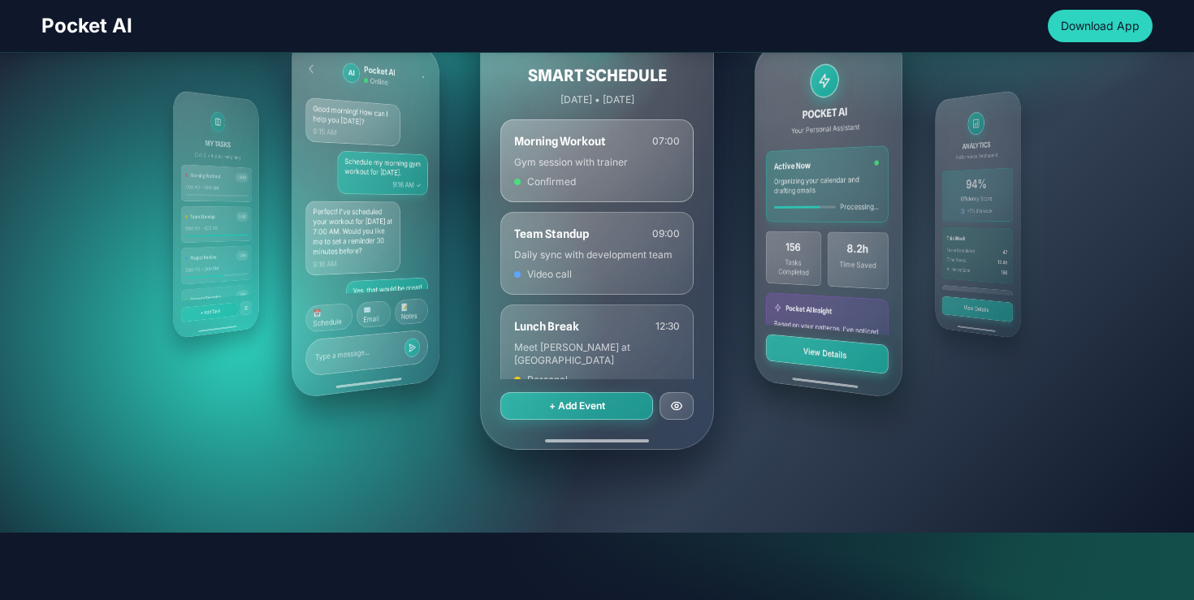
click at [714, 465] on div "MY TASKS [DATE] • 4 tasks remaining Morning Workout HIGH 7:00 AM - 8:00 AM Team…" at bounding box center [596, 214] width 935 height 585
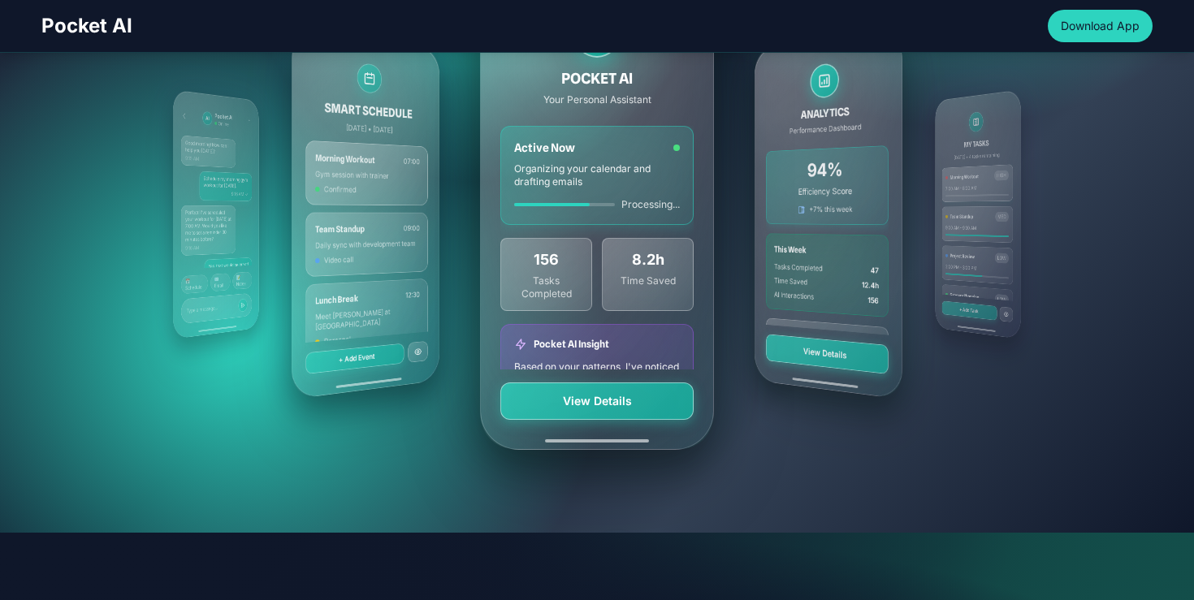
click at [714, 465] on div "MY TASKS [DATE] • 4 tasks remaining Morning Workout HIGH 7:00 AM - 8:00 AM Team…" at bounding box center [596, 214] width 935 height 585
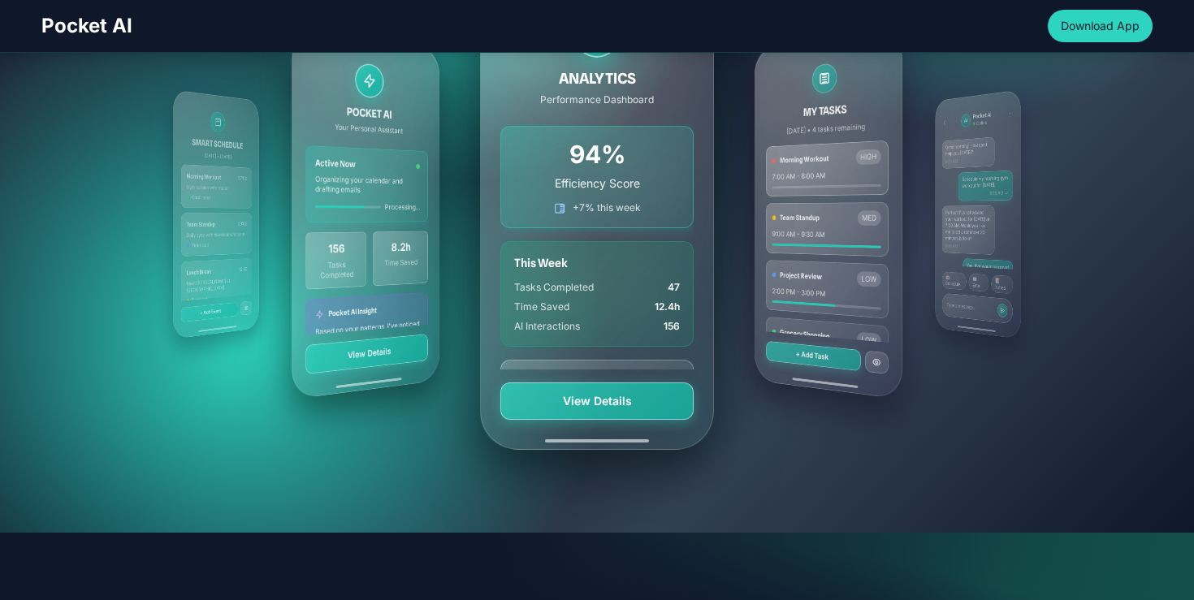
drag, startPoint x: 874, startPoint y: 210, endPoint x: 513, endPoint y: 248, distance: 362.4
click at [513, 248] on div "MY TASKS [DATE] • 4 tasks remaining Morning Workout HIGH 7:00 AM - 8:00 AM Team…" at bounding box center [596, 214] width 935 height 585
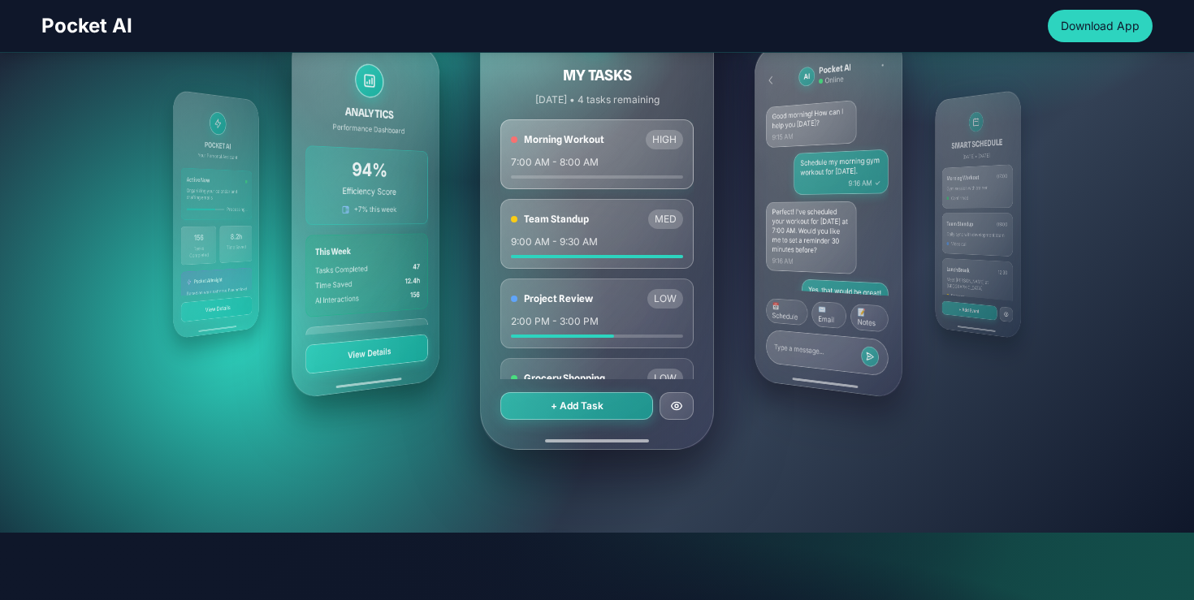
click at [967, 196] on div "SMART SCHEDULE [DATE] • [DATE] Morning Workout 07:00 Gym session with trainer C…" at bounding box center [978, 214] width 86 height 250
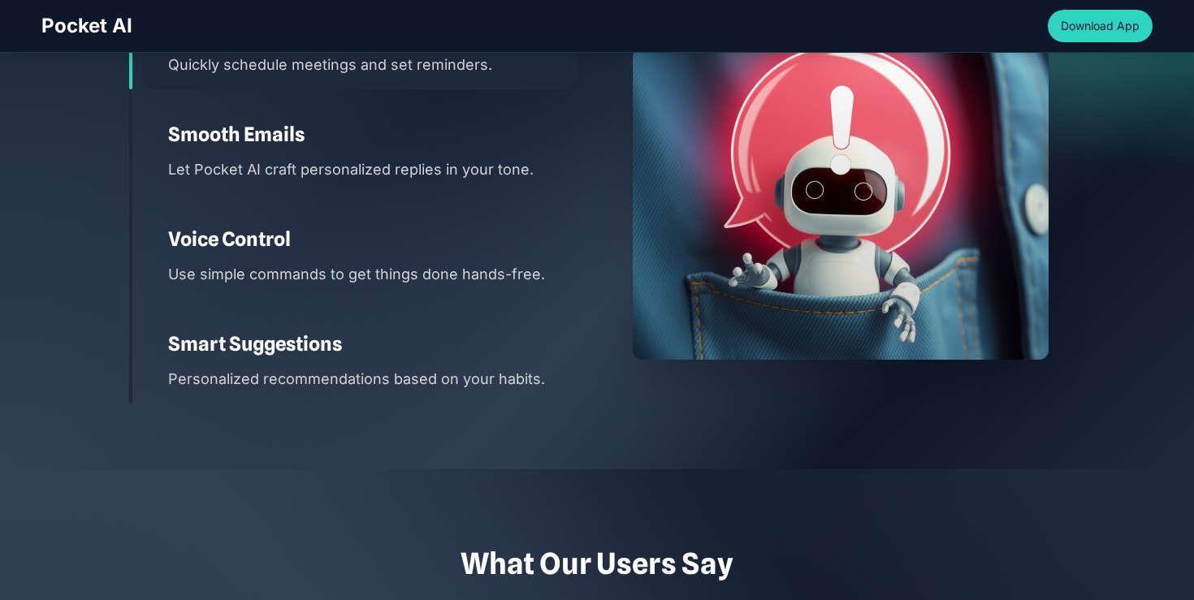
scroll to position [2265, 0]
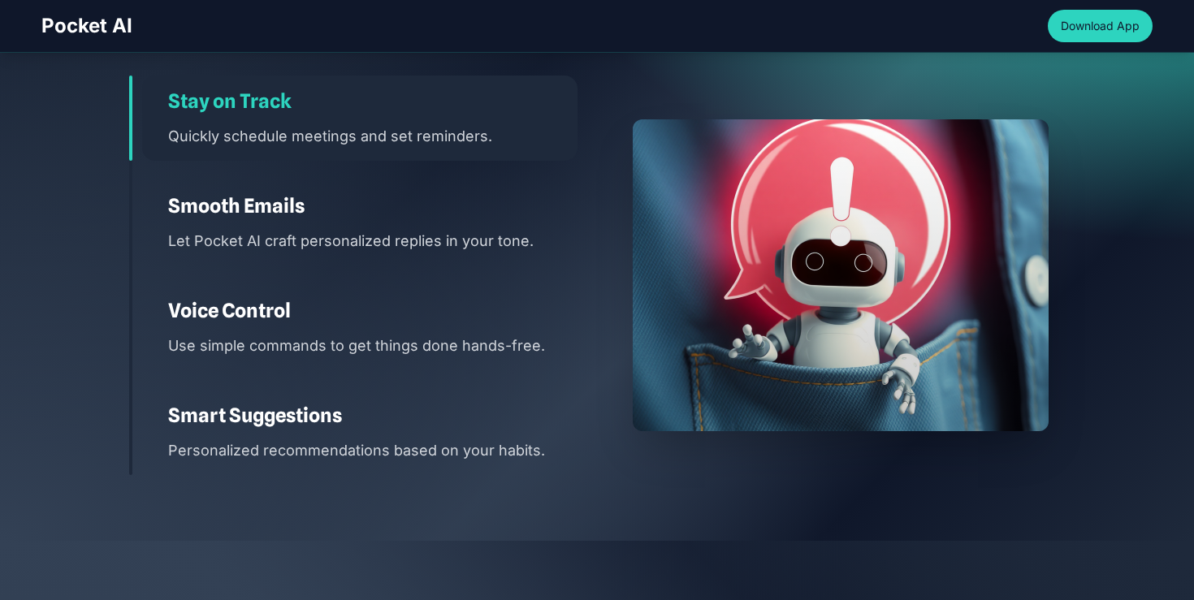
click at [348, 268] on div "Stay on Track Quickly schedule meetings and set reminders. Smooth Emails Let Po…" at bounding box center [353, 276] width 448 height 400
click at [345, 251] on p "Let Pocket AI craft personalized replies in your tone." at bounding box center [372, 241] width 409 height 24
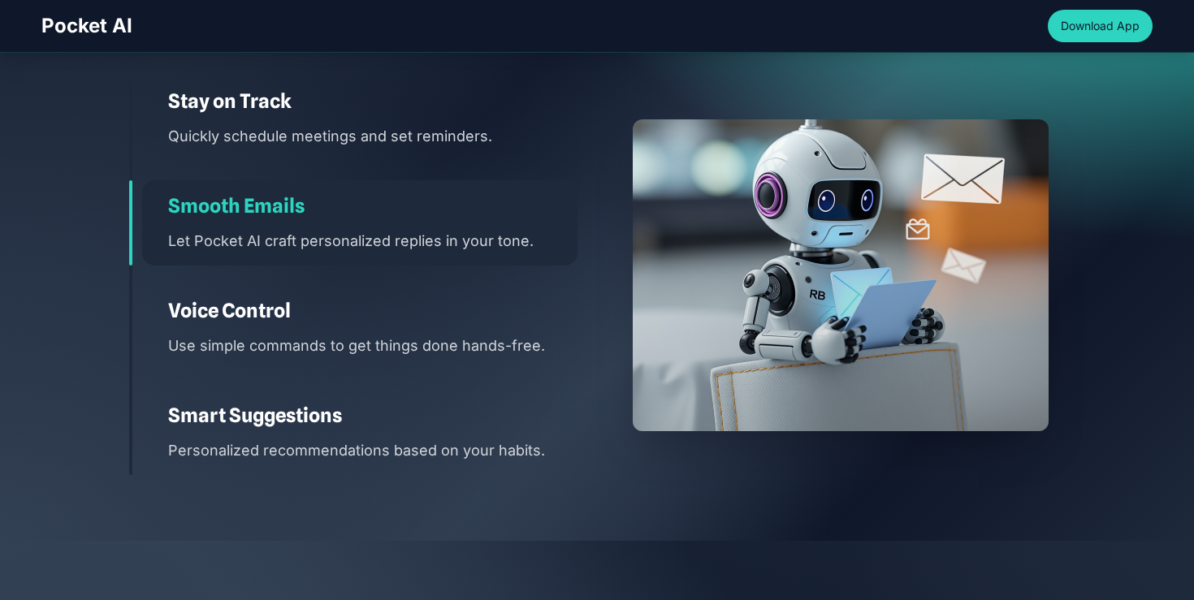
click at [325, 317] on h3 "Voice Control" at bounding box center [372, 311] width 409 height 26
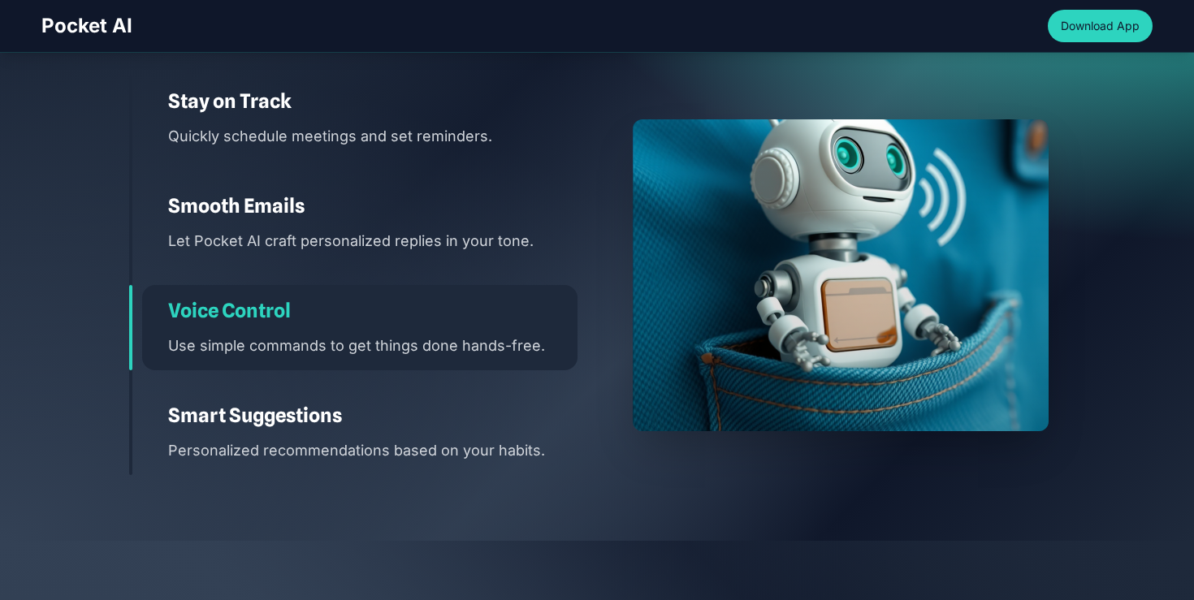
click at [298, 396] on div "Smart Suggestions Personalized recommendations based on your habits." at bounding box center [359, 432] width 435 height 85
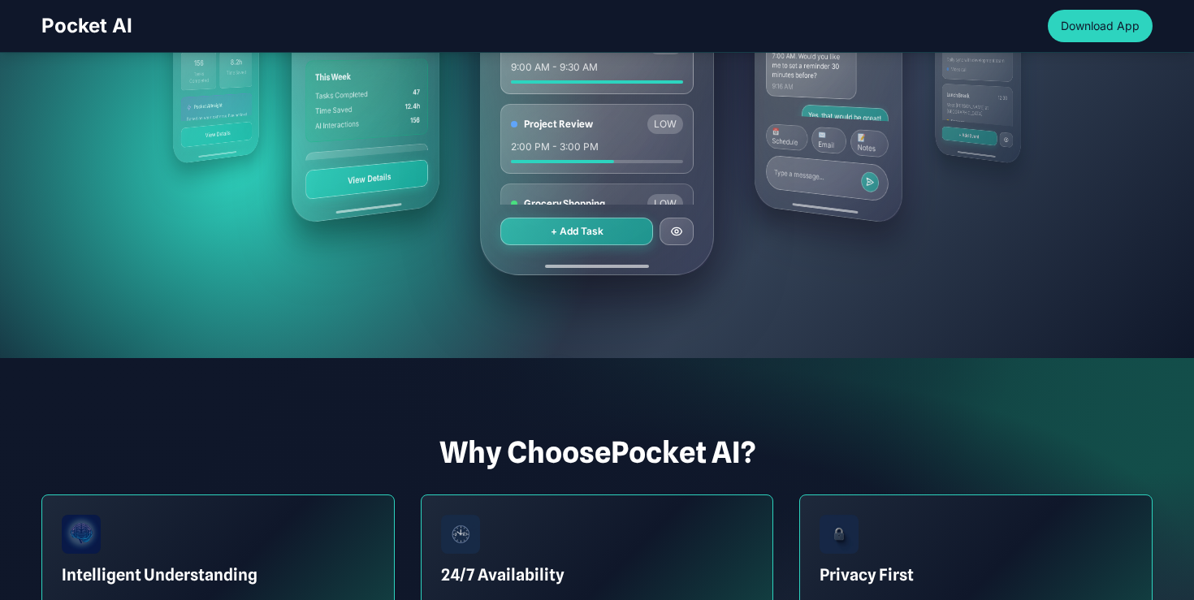
scroll to position [410, 0]
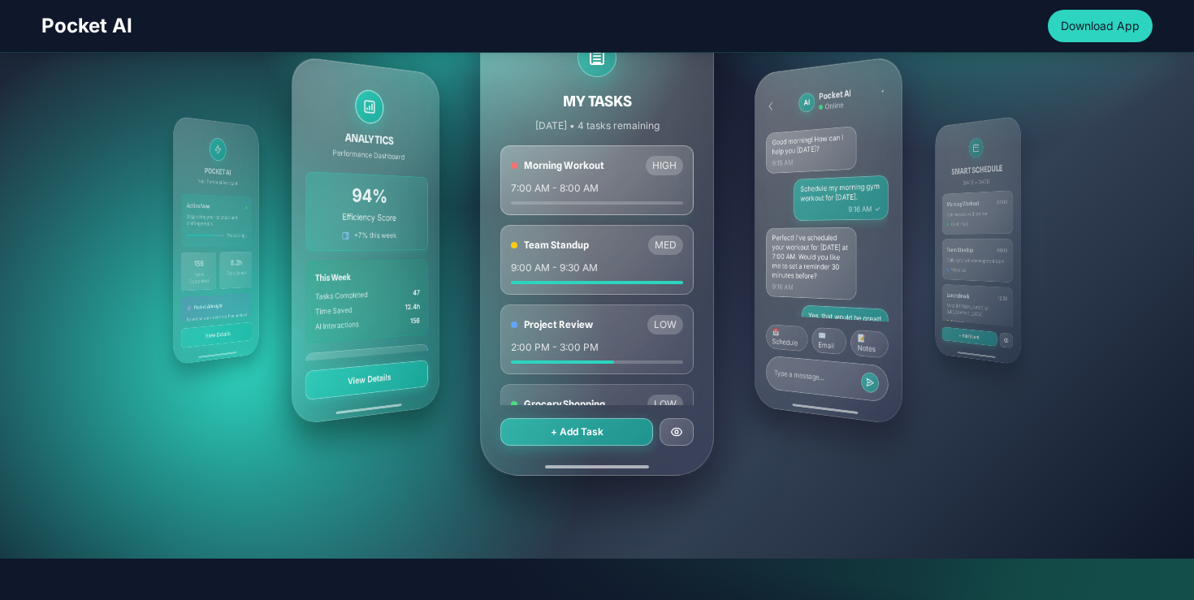
click at [744, 231] on div "MY TASKS [DATE] • 4 tasks remaining Morning Workout HIGH 7:00 AM - 8:00 AM Team…" at bounding box center [596, 240] width 935 height 585
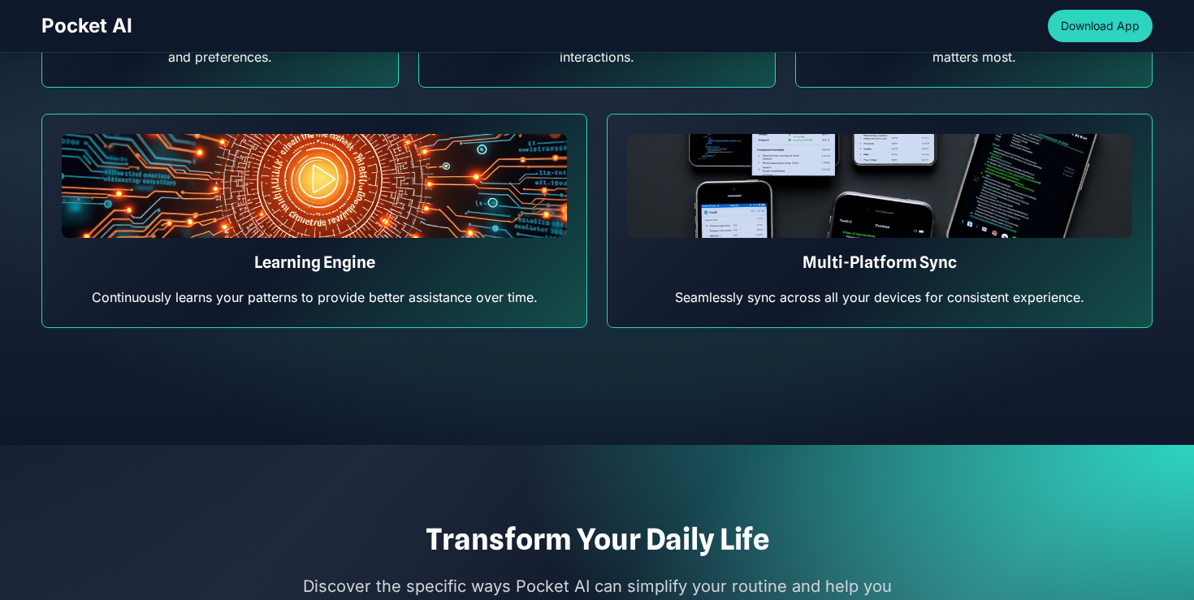
scroll to position [1328, 0]
